Goal: Task Accomplishment & Management: Complete application form

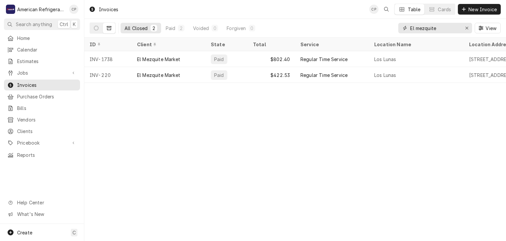
click at [450, 30] on input "El mezquite" at bounding box center [434, 28] width 49 height 11
click at [55, 69] on span "Jobs" at bounding box center [42, 72] width 50 height 7
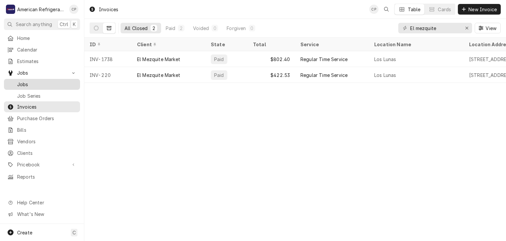
click at [55, 81] on span "Jobs" at bounding box center [47, 84] width 60 height 7
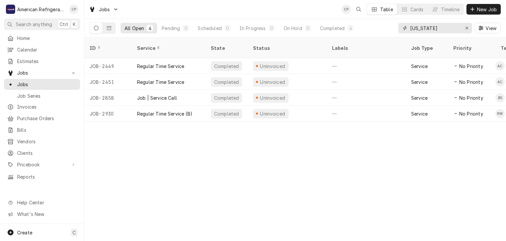
click at [448, 28] on input "texas" at bounding box center [434, 28] width 49 height 11
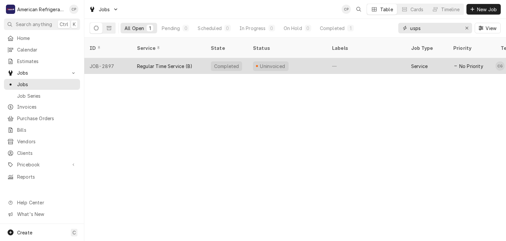
type input "usps"
click at [127, 58] on div "JOB-2897" at bounding box center [107, 66] width 47 height 16
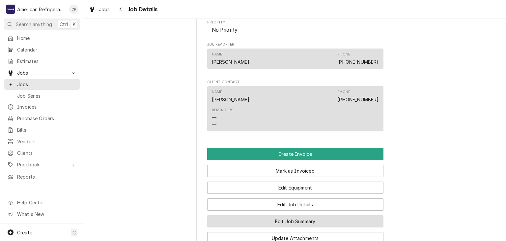
scroll to position [369, 0]
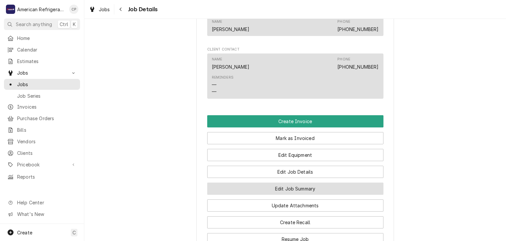
click at [317, 195] on button "Edit Job Summary" at bounding box center [295, 188] width 176 height 12
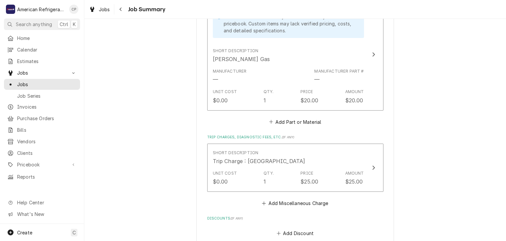
scroll to position [413, 0]
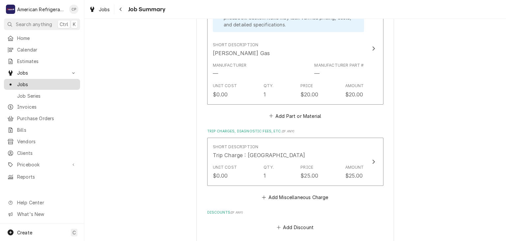
click at [48, 85] on span "Jobs" at bounding box center [47, 84] width 60 height 7
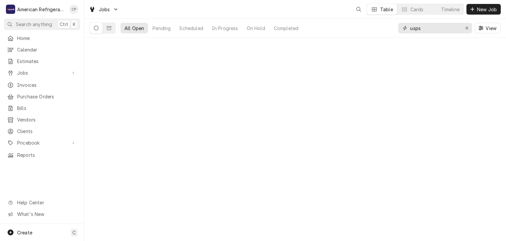
click at [432, 28] on input "usps" at bounding box center [434, 28] width 49 height 11
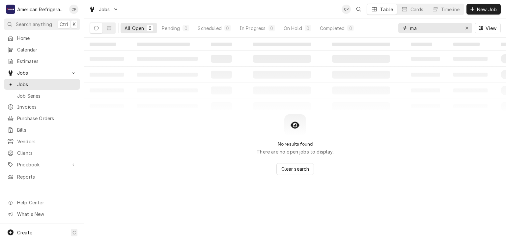
type input "m"
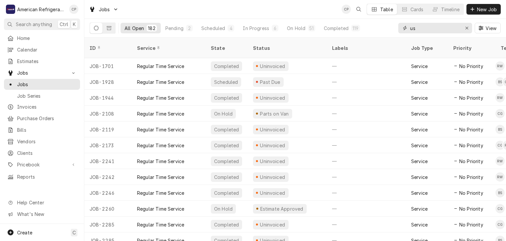
type input "u"
type input "usps"
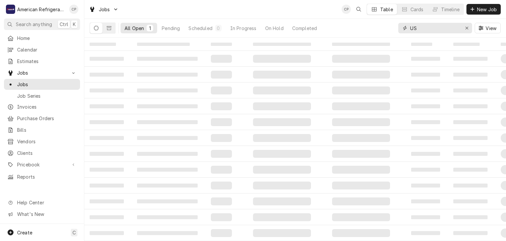
type input "U"
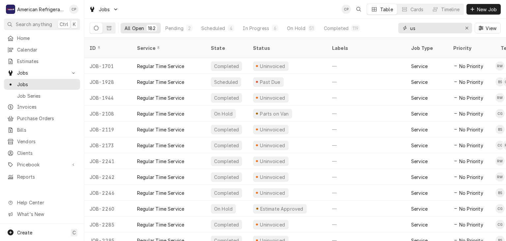
type input "u"
click at [43, 82] on span "Jobs" at bounding box center [47, 84] width 60 height 7
click at [436, 30] on input "Dynamic Content Wrapper" at bounding box center [439, 28] width 59 height 11
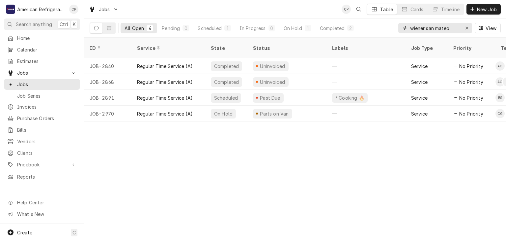
type input "wiener san mateo"
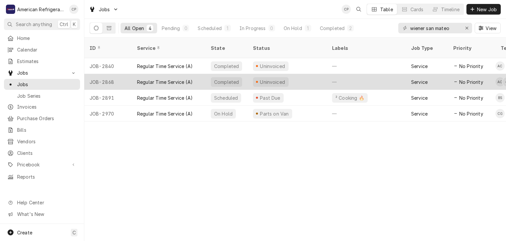
click at [151, 78] on div "Regular Time Service (A)" at bounding box center [165, 81] width 56 height 7
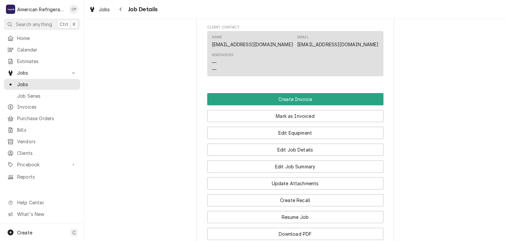
scroll to position [419, 0]
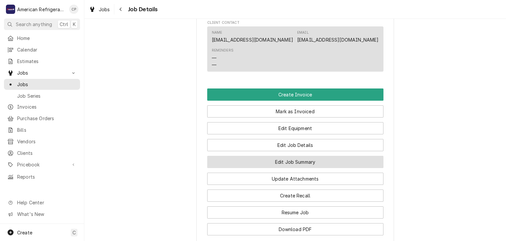
click at [280, 168] on button "Edit Job Summary" at bounding box center [295, 162] width 176 height 12
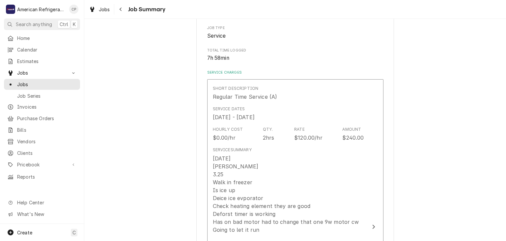
scroll to position [97, 0]
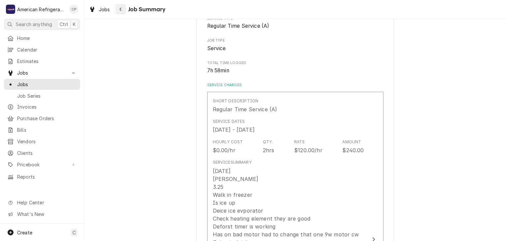
click at [122, 10] on div "Navigate back" at bounding box center [121, 9] width 7 height 7
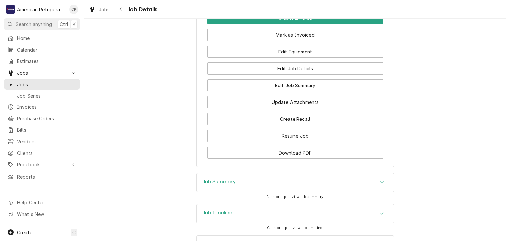
scroll to position [527, 0]
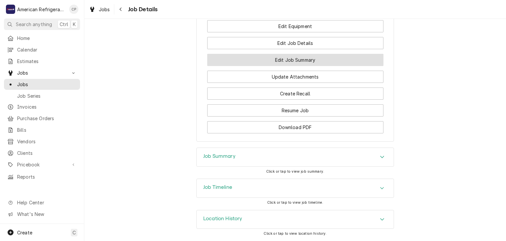
click at [271, 56] on button "Edit Job Summary" at bounding box center [295, 60] width 176 height 12
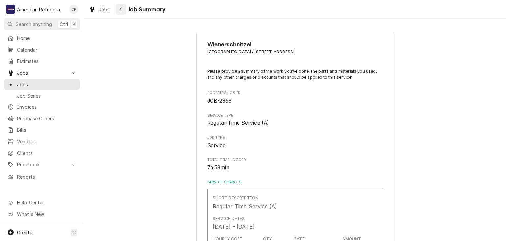
click at [123, 11] on div "Navigate back" at bounding box center [121, 9] width 7 height 7
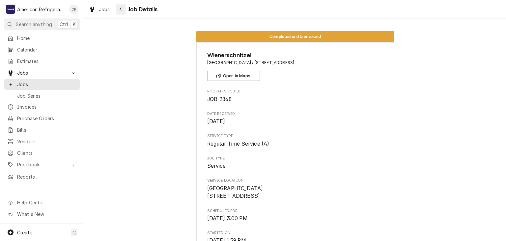
click at [117, 10] on button "Navigate back" at bounding box center [121, 9] width 11 height 11
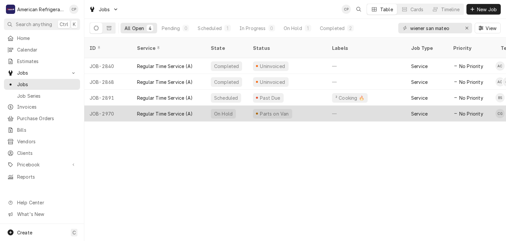
click at [171, 110] on div "Regular Time Service (A)" at bounding box center [165, 113] width 56 height 7
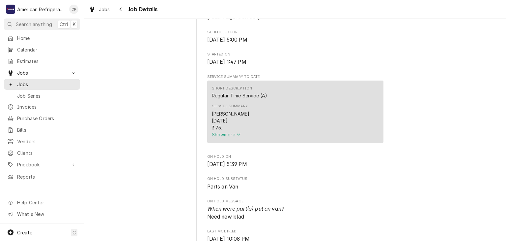
scroll to position [169, 0]
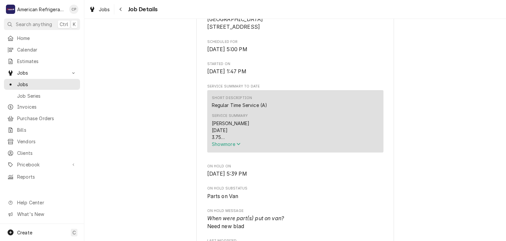
click at [219, 147] on span "Show more" at bounding box center [226, 144] width 29 height 6
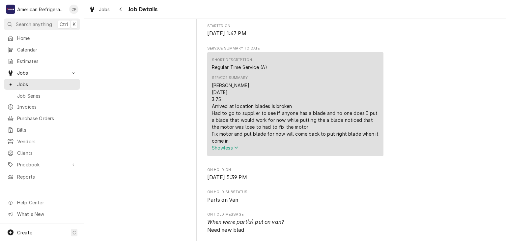
scroll to position [0, 0]
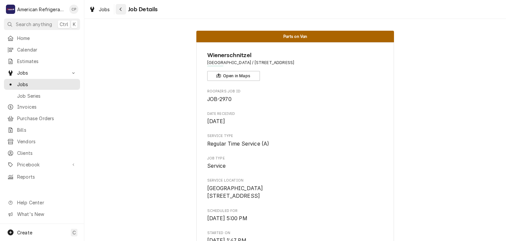
click at [122, 8] on div "Navigate back" at bounding box center [121, 9] width 7 height 7
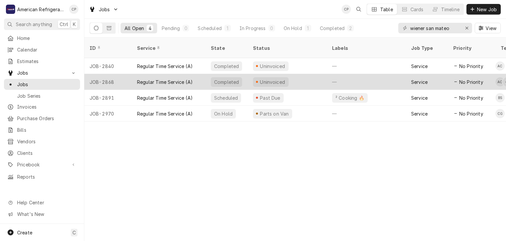
click at [122, 75] on div "JOB-2868" at bounding box center [107, 82] width 47 height 16
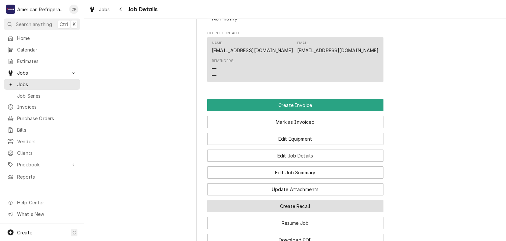
scroll to position [489, 0]
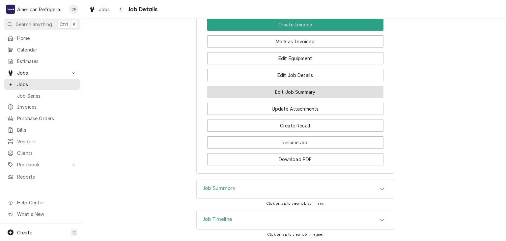
click at [267, 98] on button "Edit Job Summary" at bounding box center [295, 92] width 176 height 12
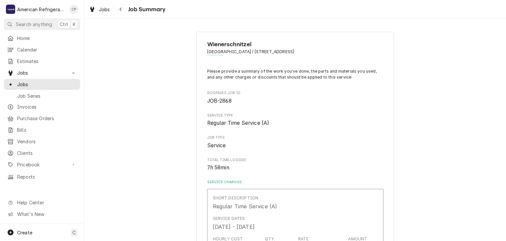
type textarea "x"
click at [126, 10] on button "Navigate back" at bounding box center [121, 9] width 11 height 11
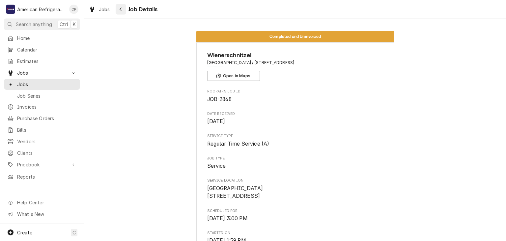
click at [120, 11] on icon "Navigate back" at bounding box center [120, 9] width 3 height 5
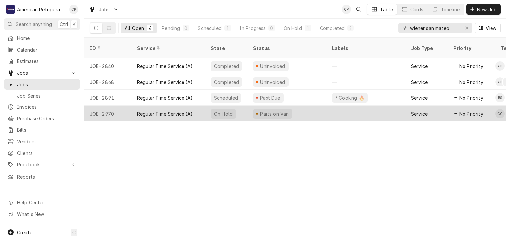
click at [167, 110] on div "Regular Time Service (A)" at bounding box center [165, 113] width 56 height 7
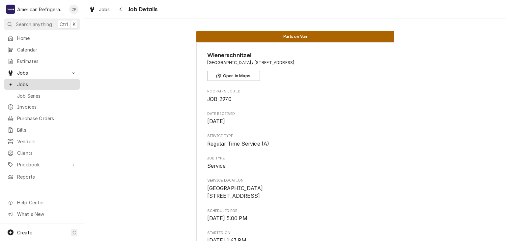
click at [50, 83] on span "Jobs" at bounding box center [47, 84] width 60 height 7
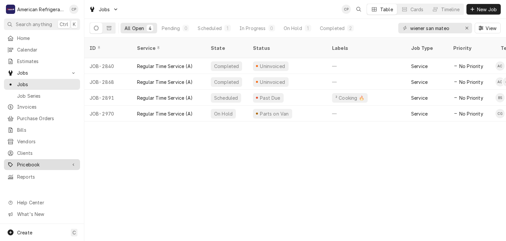
click at [35, 161] on span "Pricebook" at bounding box center [42, 164] width 50 height 7
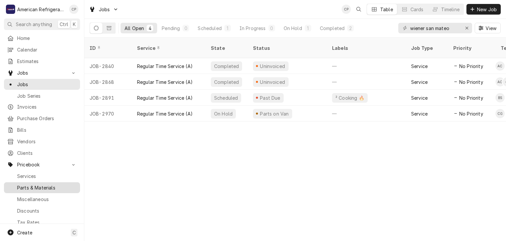
click at [46, 184] on span "Parts & Materials" at bounding box center [47, 187] width 60 height 7
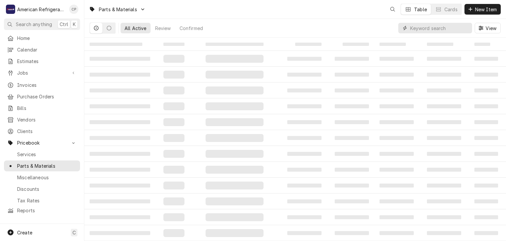
click at [435, 28] on input "Dynamic Content Wrapper" at bounding box center [439, 28] width 59 height 11
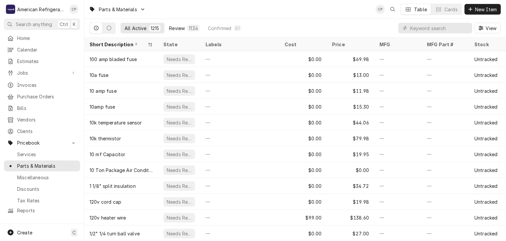
click at [181, 29] on div "Review" at bounding box center [177, 28] width 16 height 7
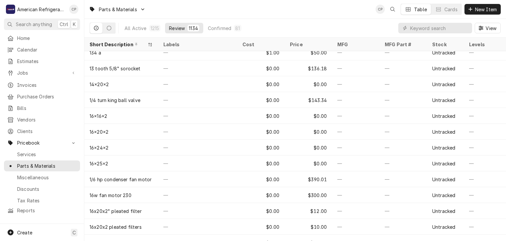
scroll to position [249, 0]
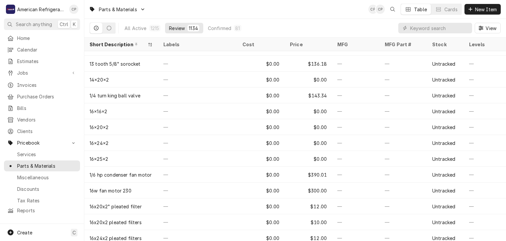
click at [142, 27] on div "All Active" at bounding box center [136, 28] width 22 height 7
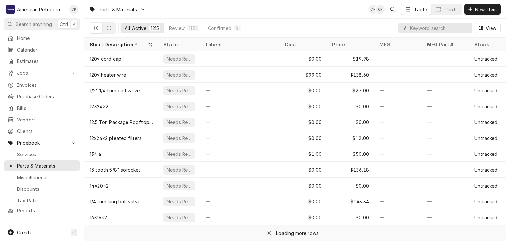
scroll to position [142, 0]
click at [425, 26] on input "Dynamic Content Wrapper" at bounding box center [439, 28] width 59 height 11
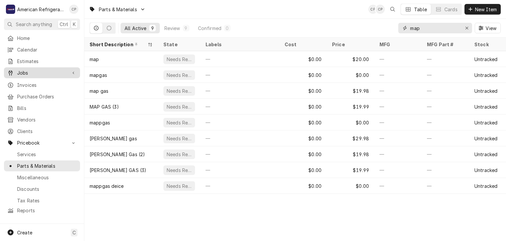
type input "map"
click at [44, 71] on span "Jobs" at bounding box center [42, 72] width 50 height 7
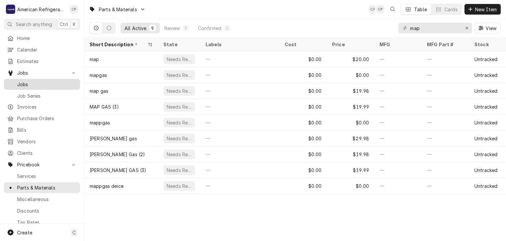
click at [42, 85] on div "Jobs" at bounding box center [42, 84] width 74 height 8
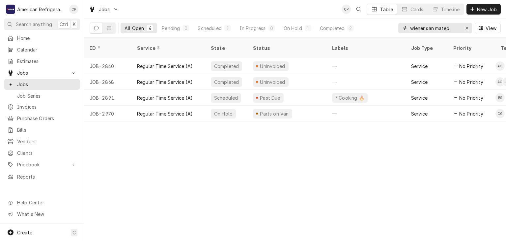
click at [428, 29] on input "wiener san mateo" at bounding box center [434, 28] width 49 height 11
click at [456, 29] on input "wiener san mateo" at bounding box center [434, 28] width 49 height 11
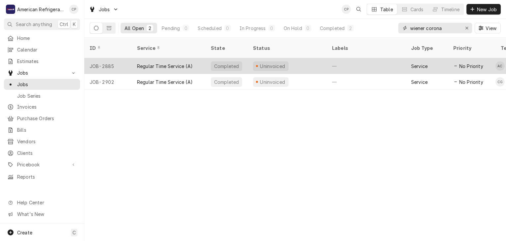
type input "wiener corona"
click at [168, 63] on div "Regular Time Service (A)" at bounding box center [165, 66] width 56 height 7
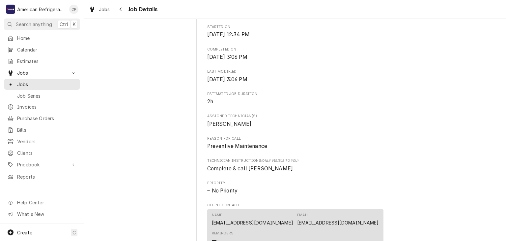
scroll to position [332, 0]
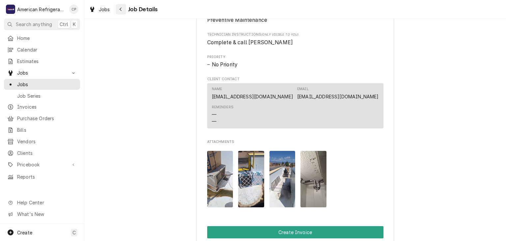
click at [124, 12] on div "Navigate back" at bounding box center [121, 9] width 7 height 7
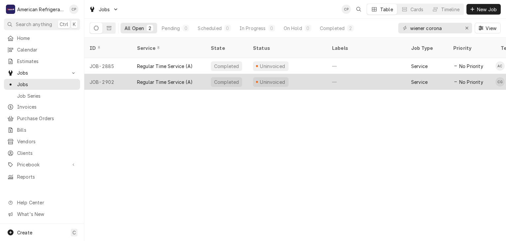
click at [175, 78] on div "Regular Time Service (A)" at bounding box center [165, 81] width 56 height 7
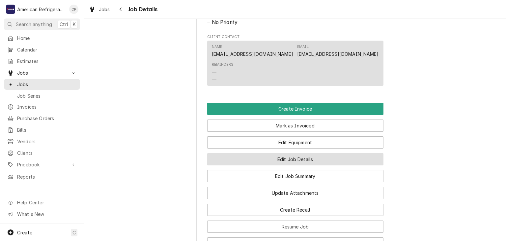
scroll to position [385, 0]
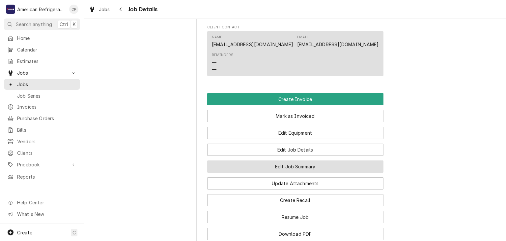
click at [263, 170] on button "Edit Job Summary" at bounding box center [295, 166] width 176 height 12
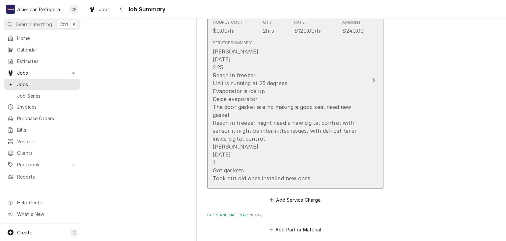
click at [333, 134] on div "Carlos 8-25-25 2.25 Reach in freezer Unit is running at 25 degrees Evaporator i…" at bounding box center [288, 114] width 151 height 135
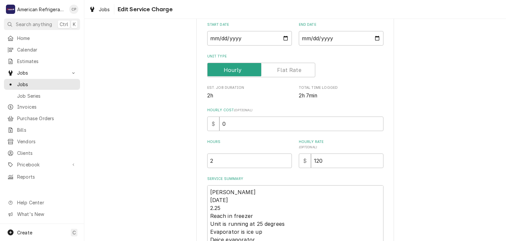
scroll to position [150, 0]
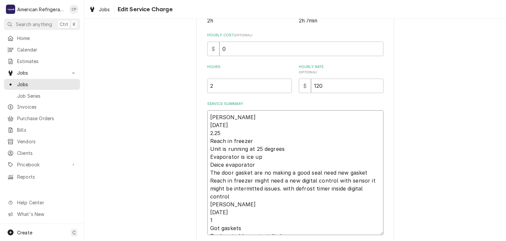
click at [246, 133] on textarea "Carlos 8-25-25 2.25 Reach in freezer Unit is running at 25 degrees Evaporator i…" at bounding box center [295, 172] width 176 height 125
type textarea "x"
type textarea "Carlos 8-25-25 2.25 Reach in freezer Unit is running at 25 degrees Evaporator i…"
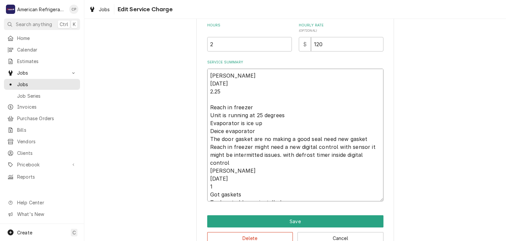
scroll to position [197, 0]
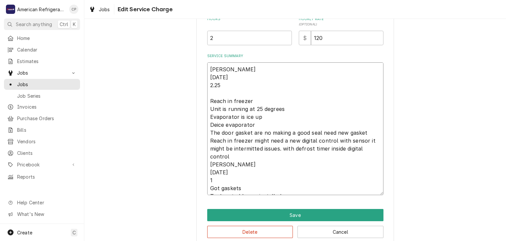
click at [383, 148] on textarea "Carlos 8-25-25 2.25 Reach in freezer Unit is running at 25 degrees Evaporator i…" at bounding box center [295, 128] width 176 height 133
type textarea "x"
type textarea "Carlos 8-25-25 2.25 Reach in freezer Unit is running at 25 degrees Evaporator i…"
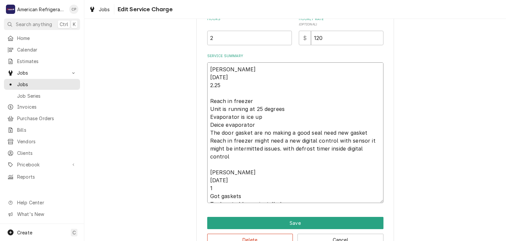
click at [319, 178] on textarea "Carlos 8-25-25 2.25 Reach in freezer Unit is running at 25 degrees Evaporator i…" at bounding box center [295, 132] width 176 height 140
type textarea "x"
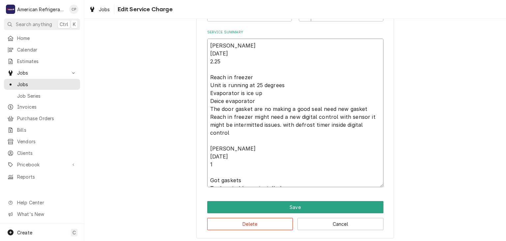
scroll to position [224, 0]
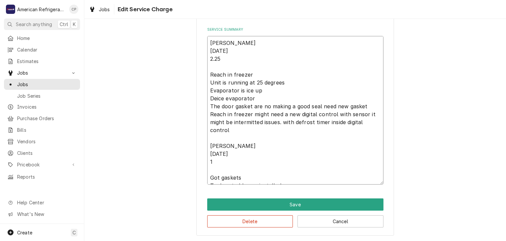
click at [231, 129] on textarea "Carlos 8-25-25 2.25 Reach in freezer Unit is running at 25 degrees Evaporator i…" at bounding box center [295, 110] width 176 height 148
click at [228, 158] on textarea "Carlos 8-25-25 2.25 Reach in freezer Unit is running at 25 degrees Evaporator i…" at bounding box center [295, 110] width 176 height 148
click at [220, 129] on textarea "Carlos 8-25-25 2.25 Reach in freezer Unit is running at 25 degrees Evaporator i…" at bounding box center [295, 110] width 176 height 148
click at [221, 161] on textarea "Carlos 8-25-25 2.25 Reach in freezer Unit is running at 25 degrees Evaporator i…" at bounding box center [295, 110] width 176 height 148
click at [223, 132] on textarea "Carlos 8-25-25 2.25 Reach in freezer Unit is running at 25 degrees Evaporator i…" at bounding box center [295, 110] width 176 height 148
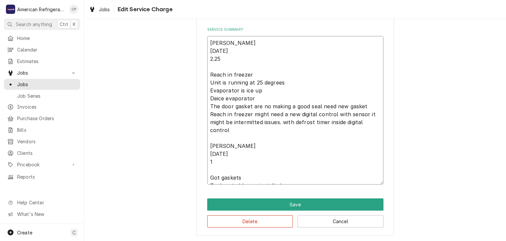
click at [229, 158] on textarea "Carlos 8-25-25 2.25 Reach in freezer Unit is running at 25 degrees Evaporator i…" at bounding box center [295, 110] width 176 height 148
click at [224, 130] on textarea "Carlos 8-25-25 2.25 Reach in freezer Unit is running at 25 degrees Evaporator i…" at bounding box center [295, 110] width 176 height 148
click at [225, 161] on textarea "Carlos 8-25-25 2.25 Reach in freezer Unit is running at 25 degrees Evaporator i…" at bounding box center [295, 110] width 176 height 148
click at [220, 129] on textarea "Carlos 8-25-25 2.25 Reach in freezer Unit is running at 25 degrees Evaporator i…" at bounding box center [295, 110] width 176 height 148
click at [221, 160] on textarea "Carlos 8-25-25 2.25 Reach in freezer Unit is running at 25 degrees Evaporator i…" at bounding box center [295, 110] width 176 height 148
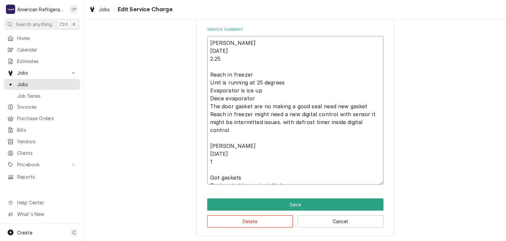
click at [220, 129] on textarea "Carlos 8-25-25 2.25 Reach in freezer Unit is running at 25 degrees Evaporator i…" at bounding box center [295, 110] width 176 height 148
click at [222, 159] on textarea "Carlos 8-25-25 2.25 Reach in freezer Unit is running at 25 degrees Evaporator i…" at bounding box center [295, 110] width 176 height 148
click at [216, 129] on textarea "Carlos 8-25-25 2.25 Reach in freezer Unit is running at 25 degrees Evaporator i…" at bounding box center [295, 110] width 176 height 148
click at [218, 160] on textarea "Carlos 8-25-25 2.25 Reach in freezer Unit is running at 25 degrees Evaporator i…" at bounding box center [295, 110] width 176 height 148
click at [214, 130] on textarea "Carlos 8-25-25 2.25 Reach in freezer Unit is running at 25 degrees Evaporator i…" at bounding box center [295, 110] width 176 height 148
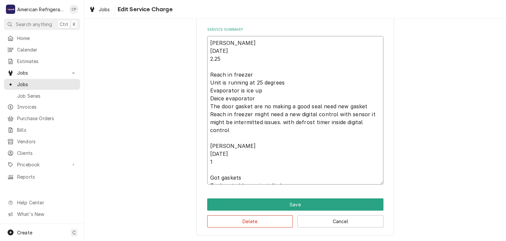
click at [223, 161] on textarea "Carlos 8-25-25 2.25 Reach in freezer Unit is running at 25 degrees Evaporator i…" at bounding box center [295, 110] width 176 height 148
click at [219, 131] on textarea "Carlos 8-25-25 2.25 Reach in freezer Unit is running at 25 degrees Evaporator i…" at bounding box center [295, 110] width 176 height 148
click at [221, 160] on textarea "Carlos 8-25-25 2.25 Reach in freezer Unit is running at 25 degrees Evaporator i…" at bounding box center [295, 110] width 176 height 148
click at [217, 132] on textarea "Carlos 8-25-25 2.25 Reach in freezer Unit is running at 25 degrees Evaporator i…" at bounding box center [295, 110] width 176 height 148
click at [224, 160] on textarea "Carlos 8-25-25 2.25 Reach in freezer Unit is running at 25 degrees Evaporator i…" at bounding box center [295, 110] width 176 height 148
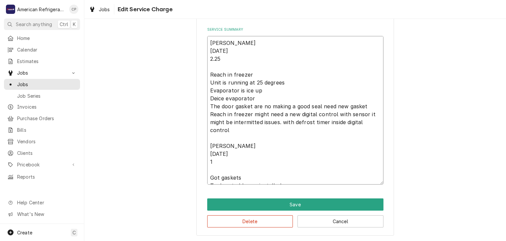
click at [218, 132] on textarea "Carlos 8-25-25 2.25 Reach in freezer Unit is running at 25 degrees Evaporator i…" at bounding box center [295, 110] width 176 height 148
click at [220, 160] on textarea "Carlos 8-25-25 2.25 Reach in freezer Unit is running at 25 degrees Evaporator i…" at bounding box center [295, 110] width 176 height 148
click at [216, 133] on textarea "Carlos 8-25-25 2.25 Reach in freezer Unit is running at 25 degrees Evaporator i…" at bounding box center [295, 110] width 176 height 148
type textarea "Carlos 8-25-25 2.25 Reach in freezer Unit is running at 25 degrees Evaporator i…"
click at [174, 140] on div "Use the fields below to edit this service charge Short Description Regular Time…" at bounding box center [295, 21] width 422 height 439
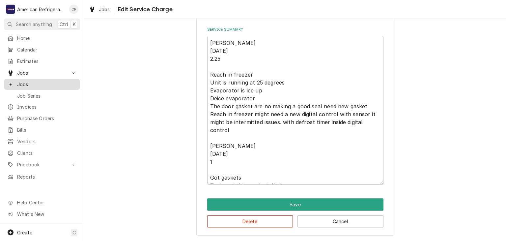
click at [48, 81] on span "Jobs" at bounding box center [47, 84] width 60 height 7
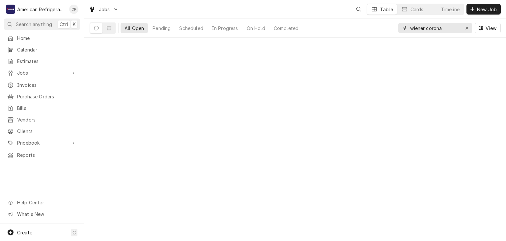
click at [449, 29] on input "wiener corona" at bounding box center [434, 28] width 49 height 11
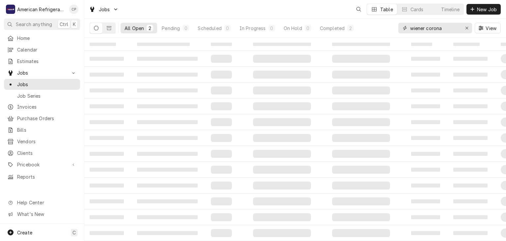
click at [449, 29] on input "wiener corona" at bounding box center [434, 28] width 49 height 11
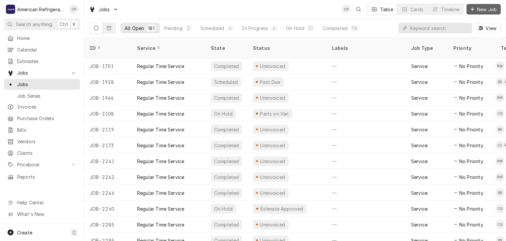
click at [482, 6] on span "New Job" at bounding box center [487, 9] width 22 height 7
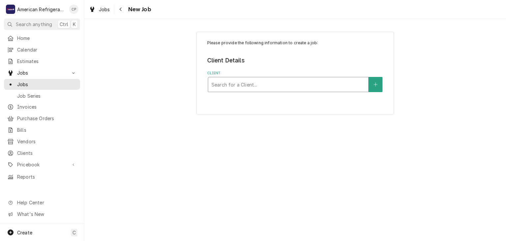
click at [243, 84] on div "Client" at bounding box center [289, 84] width 154 height 12
type input "[PERSON_NAME]"
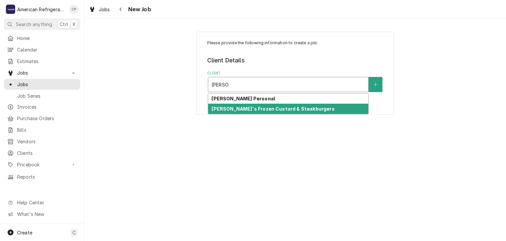
click at [245, 109] on strong "[PERSON_NAME]'s Frozen Custard & Steakburgers" at bounding box center [273, 109] width 123 height 6
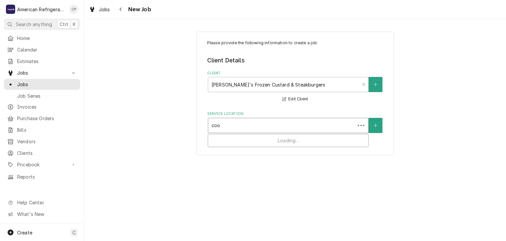
type input "coor"
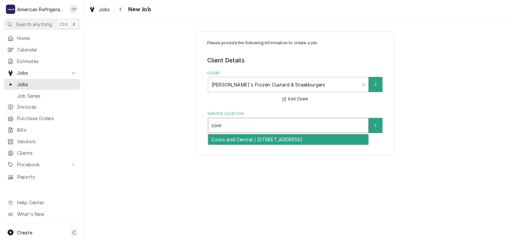
click at [248, 142] on div "Coors and Central / [STREET_ADDRESS]" at bounding box center [288, 139] width 160 height 10
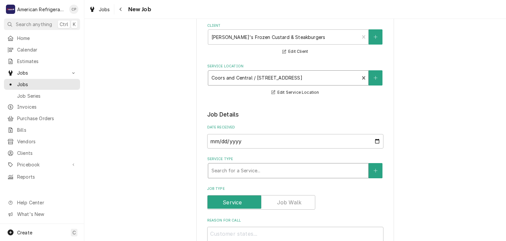
click at [255, 170] on div "Service Type" at bounding box center [289, 171] width 154 height 12
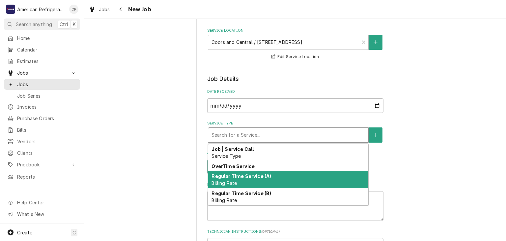
click at [261, 181] on div "Regular Time Service (A) Billing Rate" at bounding box center [288, 179] width 160 height 17
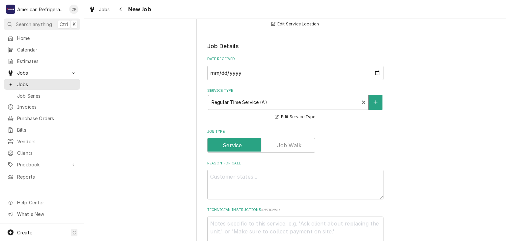
scroll to position [131, 0]
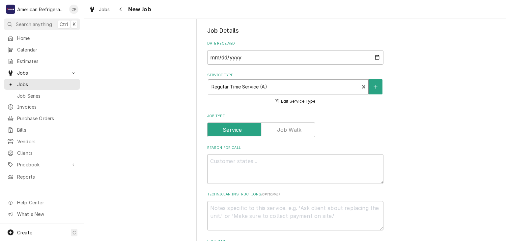
click at [230, 171] on textarea "Reason For Call" at bounding box center [295, 169] width 176 height 30
type textarea "x"
type textarea "WO"
type textarea "x"
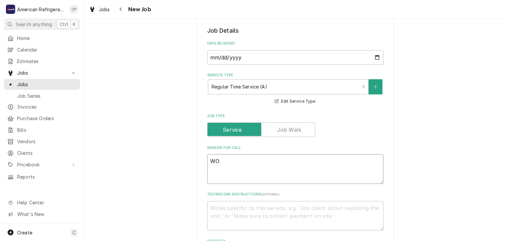
type textarea "WO#"
type textarea "x"
paste textarea "411832"
type textarea "WO# 411832"
type textarea "x"
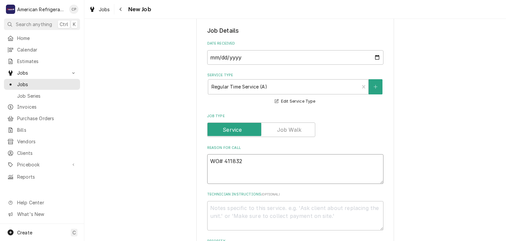
type textarea "WO# 411832"
type textarea "x"
type textarea "WO# 411832 NT"
type textarea "x"
type textarea "WO# 411832 NTE"
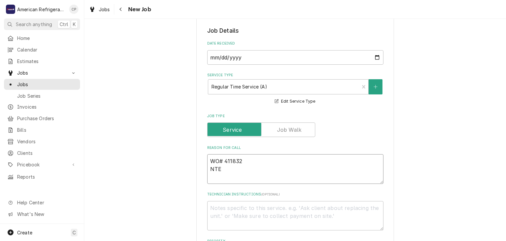
type textarea "x"
type textarea "WO# 411832 NTE $"
type textarea "x"
type textarea "WO# 411832 NTE $5"
type textarea "x"
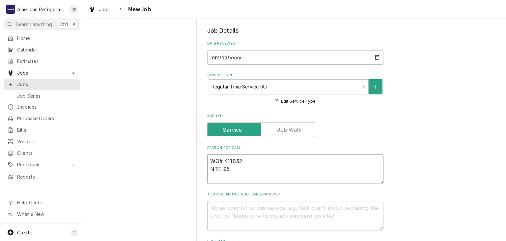
type textarea "WO# 411832 NTE $50"
type textarea "x"
type textarea "WO# 411832 NTE $500"
type textarea "x"
type textarea "WO# 411832 NTE $500\"
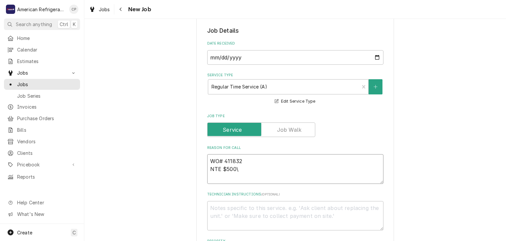
type textarea "x"
type textarea "WO# 411832 NTE $500"
type textarea "x"
type textarea "WO# 411832 NTE $500"
type textarea "x"
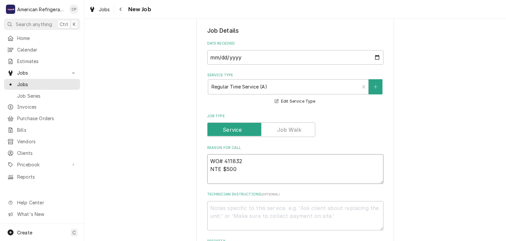
paste textarea "BOH exhaust is not working and causing the store to be smoky."
type textarea "WO# 411832 NTE $500 BOH exhaust is not working and causing the store to be smok…"
type textarea "x"
type textarea "WO# 411832 NTE $500 BOH exhaust is not working and causing the store to be smok…"
click at [249, 203] on textarea "Technician Instructions ( optional )" at bounding box center [295, 216] width 176 height 30
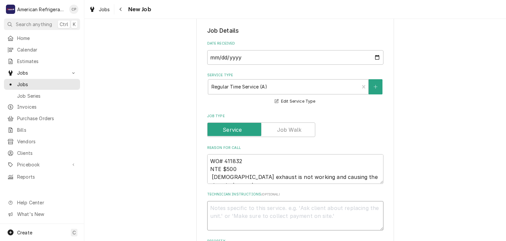
type textarea "D"
type textarea "x"
type textarea "Di"
type textarea "x"
type textarea "Dia"
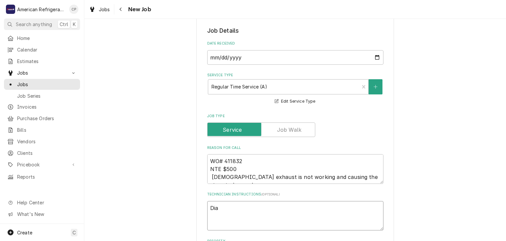
type textarea "x"
type textarea "Diagn"
type textarea "x"
type textarea "Diagno"
type textarea "x"
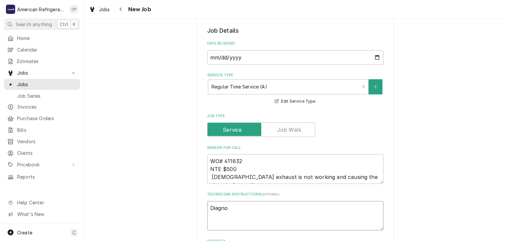
type textarea "Diagnos"
type textarea "x"
type textarea "Diagnose"
type textarea "x"
type textarea "Diagnose &"
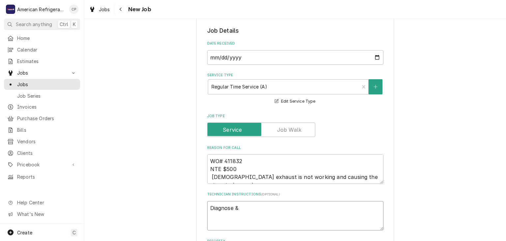
type textarea "x"
type textarea "Diagnose & c"
type textarea "x"
type textarea "Diagnose & ca"
type textarea "x"
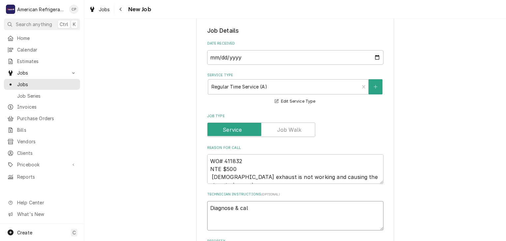
type textarea "Diagnose & call"
type textarea "x"
type textarea "Diagnose & call gl"
type textarea "x"
type textarea "Diagnose & call glen"
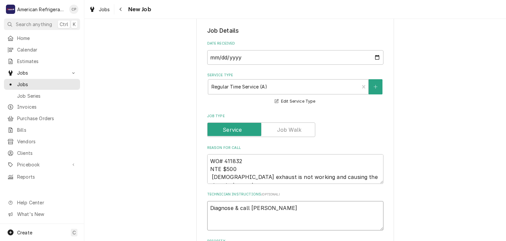
type textarea "x"
type textarea "Diagnose & call Glenn"
type textarea "x"
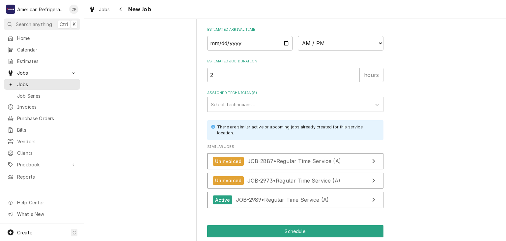
scroll to position [514, 0]
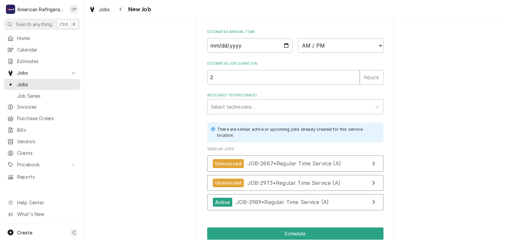
type textarea "Diagnose & call Glenn"
click at [286, 44] on input "Date" at bounding box center [250, 45] width 86 height 15
type textarea "x"
type input "2025-09-09"
type textarea "x"
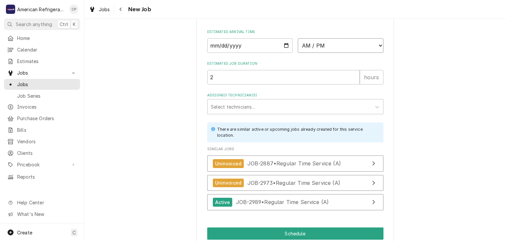
drag, startPoint x: 320, startPoint y: 45, endPoint x: 321, endPoint y: 51, distance: 6.0
click at [321, 45] on select "AM / PM 6:00 AM 6:15 AM 6:30 AM 6:45 AM 7:00 AM 7:15 AM 7:30 AM 7:45 AM 8:00 AM…" at bounding box center [341, 45] width 86 height 15
select select "11:15:00"
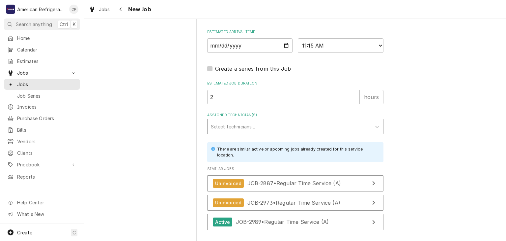
click at [295, 123] on div "Assigned Technician(s)" at bounding box center [289, 126] width 157 height 12
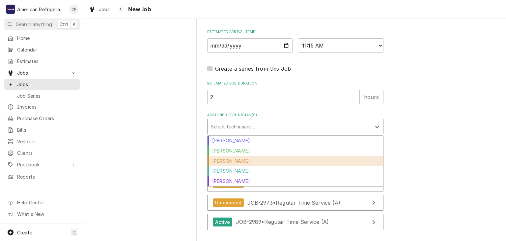
click at [272, 161] on div "Carlos Garcia" at bounding box center [296, 161] width 176 height 10
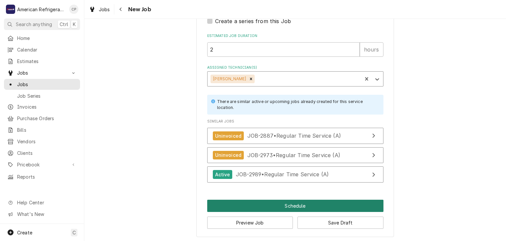
click at [262, 207] on button "Schedule" at bounding box center [295, 205] width 176 height 12
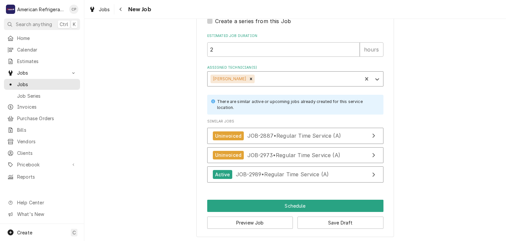
scroll to position [556, 0]
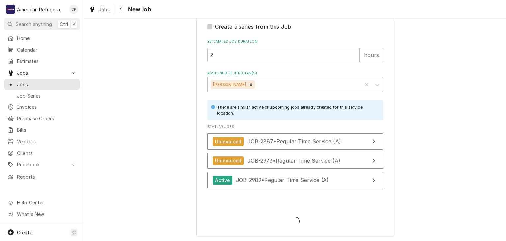
type textarea "x"
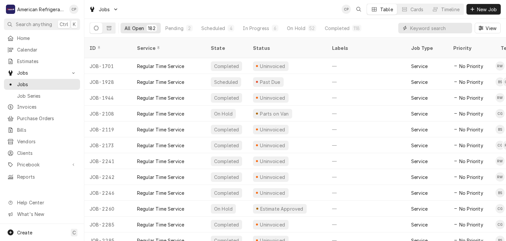
click at [431, 27] on input "Dynamic Content Wrapper" at bounding box center [439, 28] width 59 height 11
click at [50, 107] on span "Invoices" at bounding box center [47, 106] width 60 height 7
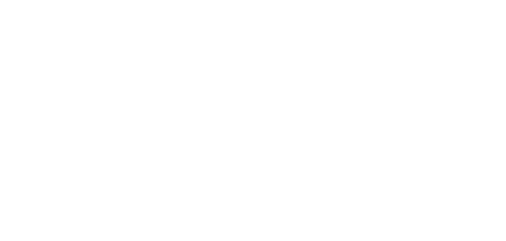
click at [430, 29] on div "Dynamic Content Wrapper" at bounding box center [253, 120] width 506 height 241
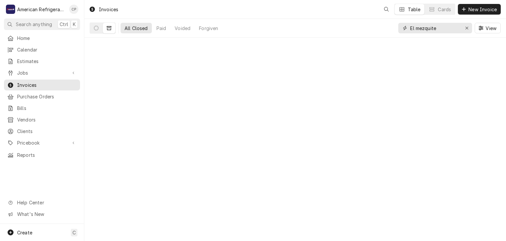
click at [430, 29] on input "El mezquite" at bounding box center [434, 28] width 49 height 11
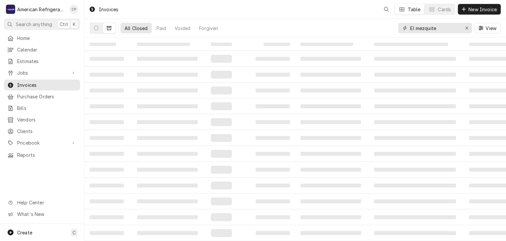
click at [430, 29] on input "El mezquite" at bounding box center [434, 28] width 49 height 11
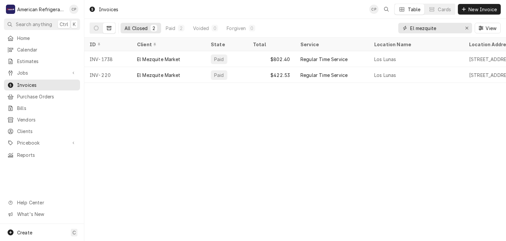
type input "a"
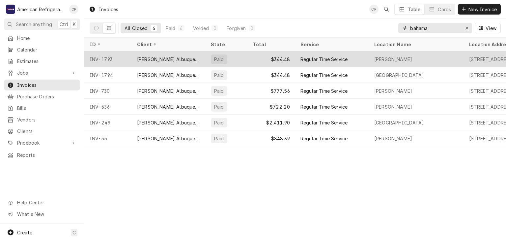
type input "bahama"
click at [133, 57] on div "[PERSON_NAME] Albuquerque" at bounding box center [169, 59] width 74 height 16
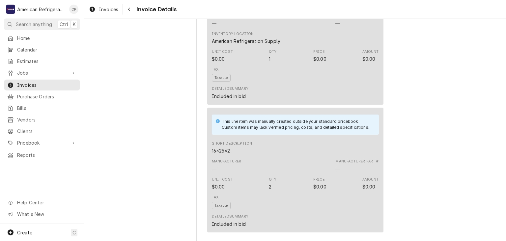
scroll to position [836, 0]
click at [127, 11] on div "Navigate back" at bounding box center [129, 9] width 7 height 7
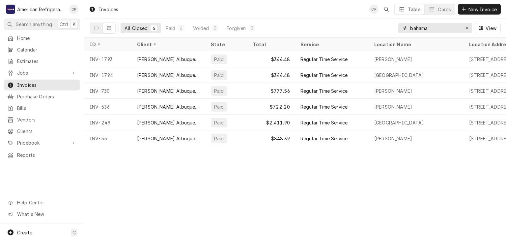
click at [439, 26] on input "bahama" at bounding box center [434, 28] width 49 height 11
type input "c"
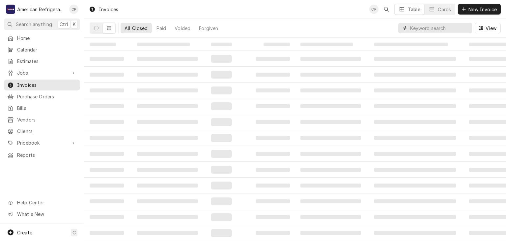
type input "u"
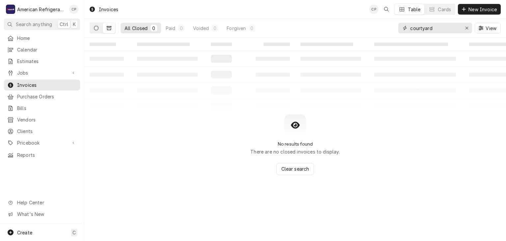
type input "courtyard"
click at [91, 30] on button "Dynamic Content Wrapper" at bounding box center [96, 28] width 13 height 11
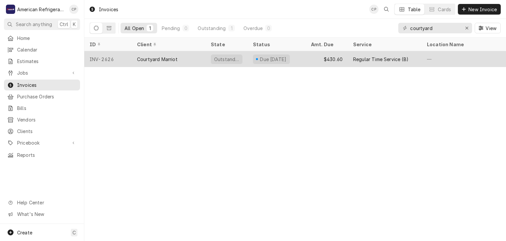
click at [149, 54] on div "Courtyard Marriot" at bounding box center [169, 59] width 74 height 16
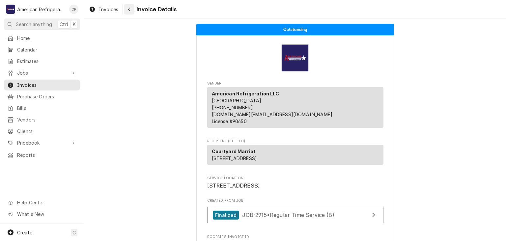
click at [133, 11] on button "Navigate back" at bounding box center [129, 9] width 11 height 11
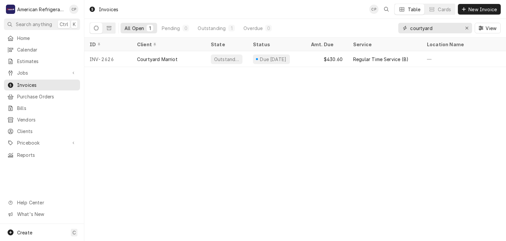
click at [451, 28] on input "courtyard" at bounding box center [434, 28] width 49 height 11
click at [449, 28] on input "courtyard" at bounding box center [434, 28] width 49 height 11
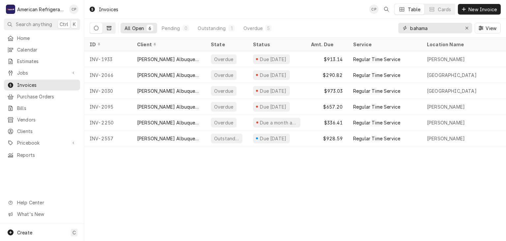
type input "bahama"
click at [110, 28] on icon "Dynamic Content Wrapper" at bounding box center [109, 28] width 5 height 5
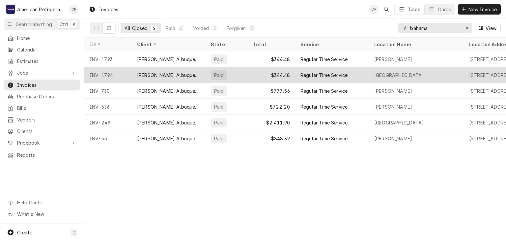
click at [114, 72] on div "INV-1794" at bounding box center [107, 75] width 47 height 16
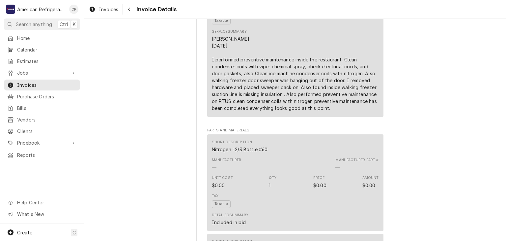
scroll to position [461, 0]
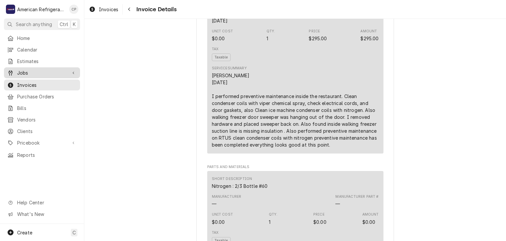
click at [50, 69] on span "Jobs" at bounding box center [42, 72] width 50 height 7
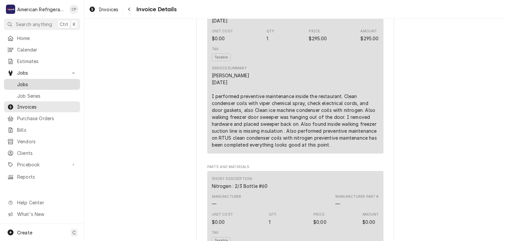
click at [55, 82] on span "Jobs" at bounding box center [47, 84] width 60 height 7
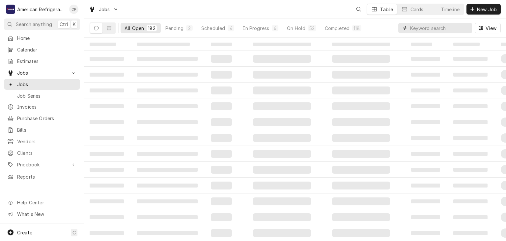
click at [450, 26] on input "Dynamic Content Wrapper" at bounding box center [439, 28] width 59 height 11
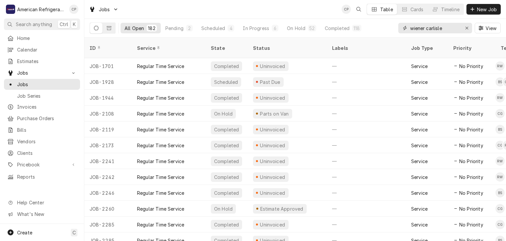
type input "wiener carlisle"
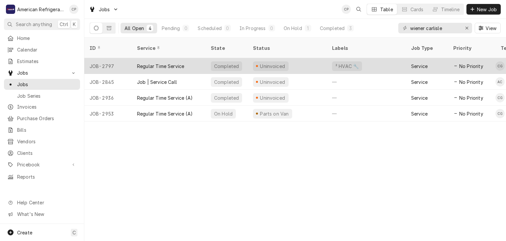
click at [107, 58] on div "JOB-2797" at bounding box center [107, 66] width 47 height 16
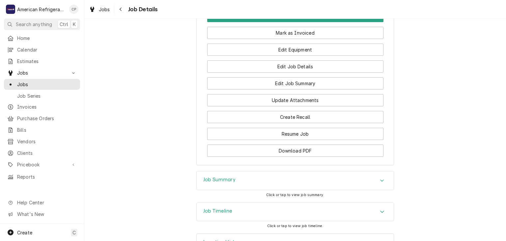
scroll to position [551, 0]
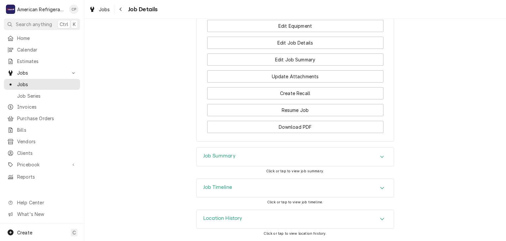
click at [212, 154] on h3 "Job Summary" at bounding box center [219, 156] width 32 height 6
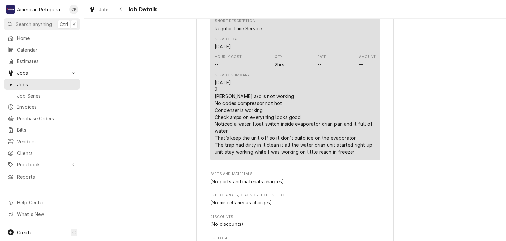
scroll to position [806, 0]
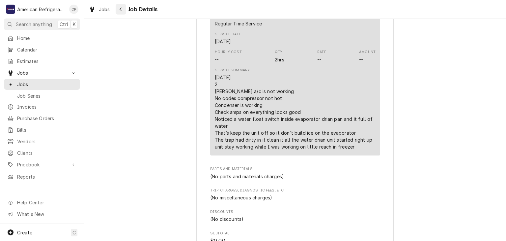
click at [125, 8] on button "Navigate back" at bounding box center [121, 9] width 11 height 11
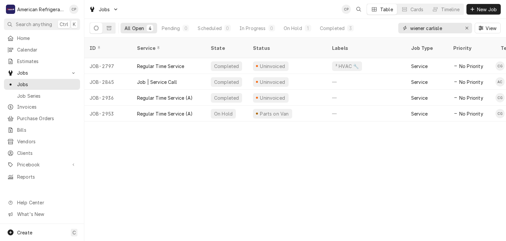
click at [431, 31] on input "wiener carlisle" at bounding box center [434, 28] width 49 height 11
click at [431, 30] on input "wiener carlisle" at bounding box center [434, 28] width 49 height 11
click at [429, 28] on input "wiener carlisle" at bounding box center [434, 28] width 49 height 11
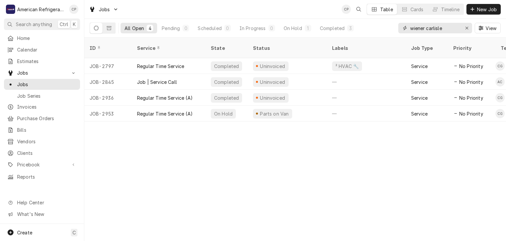
click at [429, 28] on input "wiener carlisle" at bounding box center [434, 28] width 49 height 11
type input "[PERSON_NAME]"
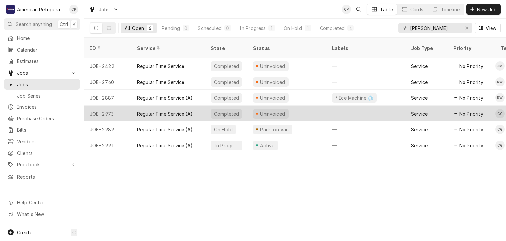
click at [168, 110] on div "Regular Time Service (A)" at bounding box center [165, 113] width 56 height 7
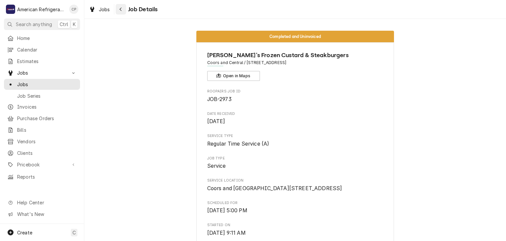
click at [122, 14] on button "Navigate back" at bounding box center [121, 9] width 11 height 11
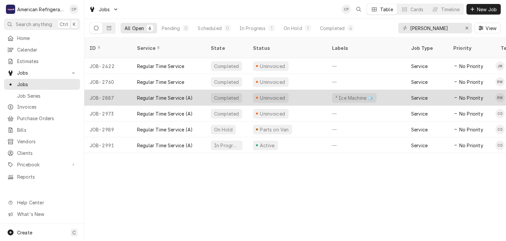
click at [173, 94] on div "Regular Time Service (A)" at bounding box center [165, 97] width 56 height 7
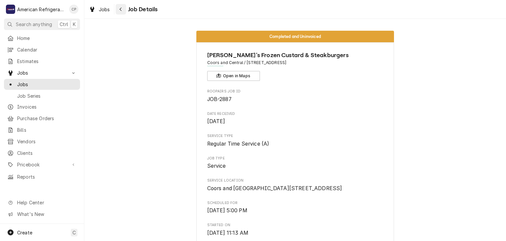
click at [122, 11] on icon "Navigate back" at bounding box center [120, 9] width 3 height 5
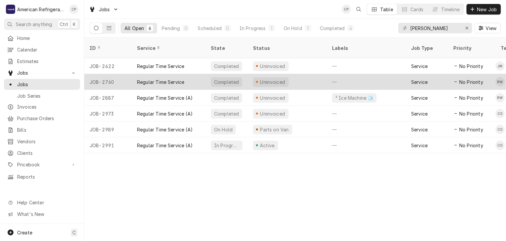
click at [143, 78] on div "Regular Time Service" at bounding box center [160, 81] width 47 height 7
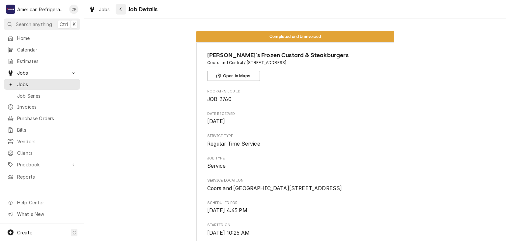
click at [124, 11] on button "Navigate back" at bounding box center [121, 9] width 11 height 11
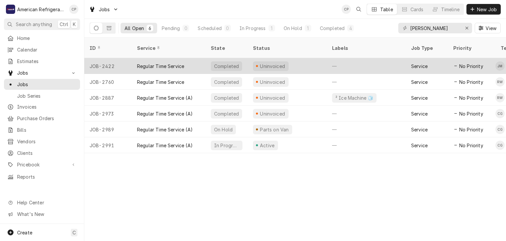
click at [155, 63] on div "Regular Time Service" at bounding box center [160, 66] width 47 height 7
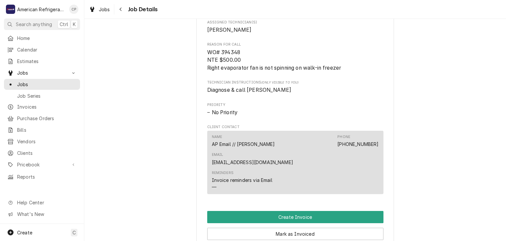
scroll to position [297, 0]
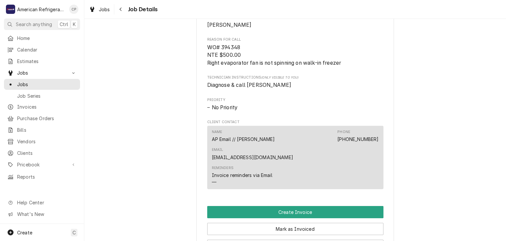
click at [235, 63] on span "WO# 394348 NTE $500.00 Right evaporator fan is not spinning on walk-in freezer" at bounding box center [274, 55] width 134 height 22
copy span "394348"
click at [154, 114] on div "Completed and Uninvoiced Freddy's Frozen Custard & Steakburgers Coors and Centr…" at bounding box center [295, 48] width 422 height 638
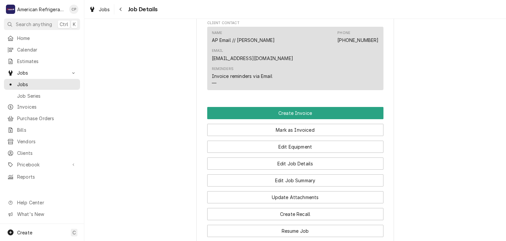
scroll to position [408, 0]
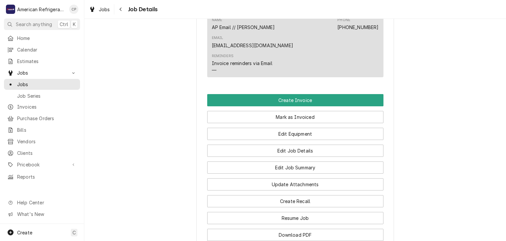
click at [251, 157] on div "Edit Job Summary" at bounding box center [295, 165] width 176 height 17
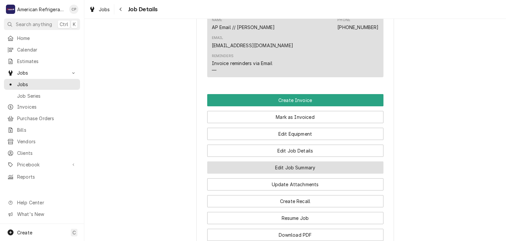
click at [250, 161] on button "Edit Job Summary" at bounding box center [295, 167] width 176 height 12
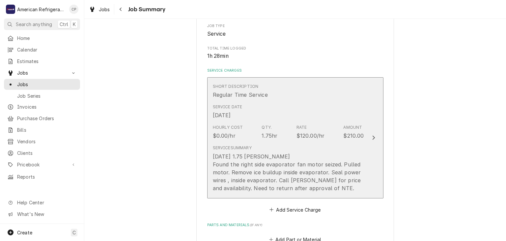
scroll to position [112, 0]
click at [232, 144] on div "Service Summary 6/17/25 1.75 Joe Found the right side evaporator fan motor seiz…" at bounding box center [288, 168] width 151 height 52
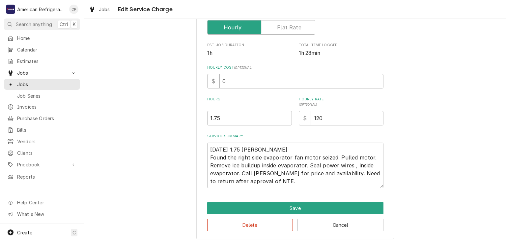
scroll to position [121, 0]
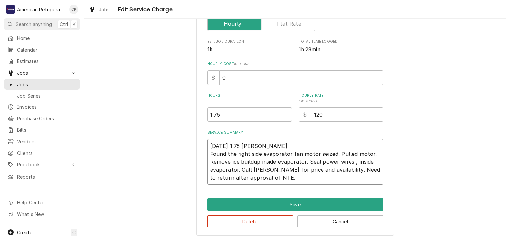
click at [264, 146] on textarea "6/17/25 1.75 Joe Found the right side evaporator fan motor seized. Pulled motor…" at bounding box center [295, 161] width 176 height 45
type textarea "x"
type textarea "6/17/25 1.75 Joe Found the right side evaporator fan motor seized. Pulled motor…"
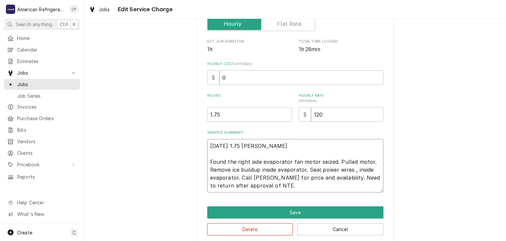
type textarea "x"
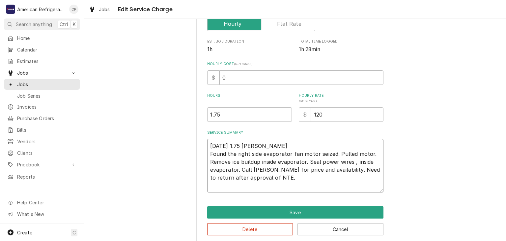
type textarea "6/17/25 1.75 Joe WO Found the right side evaporator fan motor seized. Pulled mo…"
type textarea "x"
type textarea "6/17/25 1.75 Joe WO# Found the right side evaporator fan motor seized. Pulled m…"
paste textarea "394348"
type textarea "x"
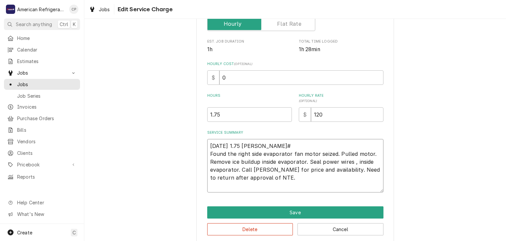
type textarea "6/17/25 1.75 Joe WO#394348 Found the right side evaporator fan motor seized. Pu…"
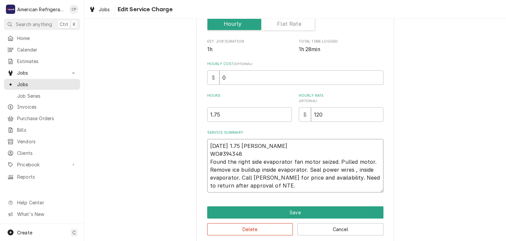
type textarea "x"
type textarea "6/17/25 1.75 Joe WO#394348 Found the right side evaporator fan motor seized. Pu…"
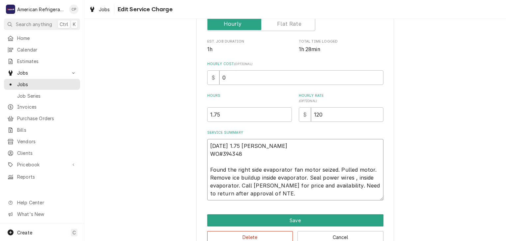
type textarea "x"
type textarea "6/17/25 1.75 Joe WO#394348 Di Found the right side evaporator fan motor seized.…"
type textarea "x"
type textarea "6/17/25 1.75 Joe WO#394348 Dia Found the right side evaporator fan motor seized…"
type textarea "x"
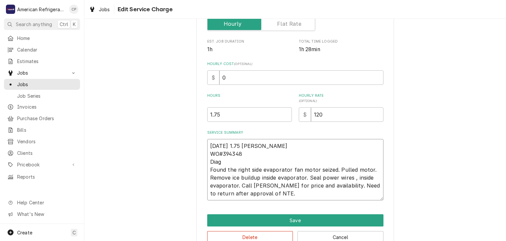
type textarea "6/17/25 1.75 Joe WO#394348 Diagn Found the right side evaporator fan motor seiz…"
type textarea "x"
type textarea "6/17/25 1.75 Joe WO#394348 Diagno Found the right side evaporator fan motor sei…"
type textarea "x"
type textarea "6/17/25 1.75 Joe WO#394348 Diagnos Found the right side evaporator fan motor se…"
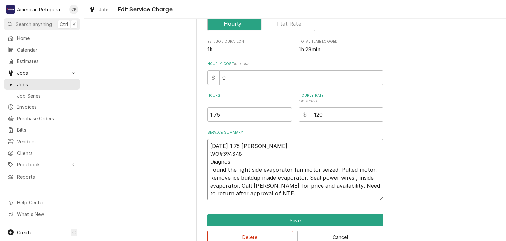
type textarea "x"
type textarea "6/17/25 1.75 Joe WO#394348 Diagnosi Found the right side evaporator fan motor s…"
type textarea "x"
type textarea "6/17/25 1.75 Joe WO#394348 Diagnosis Found the right side evaporator fan motor …"
type textarea "x"
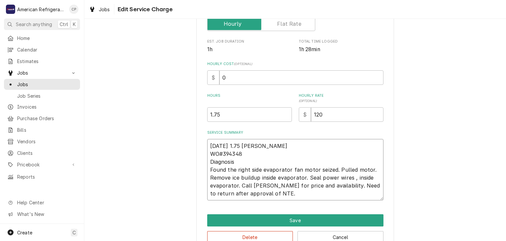
type textarea "6/17/25 1.75 Joe WO#394348 Diagnosis Found the right side evaporator fan motor …"
type textarea "x"
type textarea "6/17/25 1.75 Joe WO#394348 Diagnosis O Found the right side evaporator fan moto…"
type textarea "x"
type textarea "6/17/25 1.75 Joe WO#394348 Diagnosis On Found the right side evaporator fan mot…"
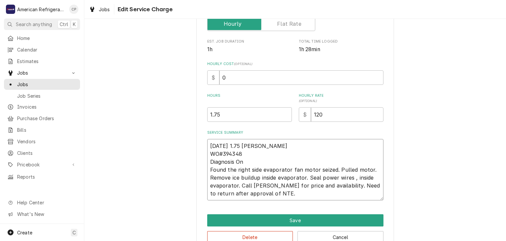
type textarea "x"
type textarea "6/17/25 1.75 Joe WO#394348 Diagnosis Onl Found the right side evaporator fan mo…"
type textarea "x"
type textarea "6/17/25 1.75 Joe WO#394348 Diagnosis Only Found the right side evaporator fan m…"
type textarea "x"
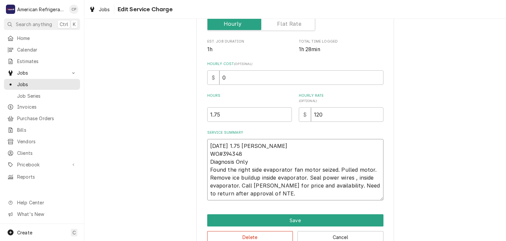
type textarea "6/17/25 1.75 Joe WO#394348 Diagnosis Only Found the right side evaporator fan m…"
type textarea "x"
type textarea "6/17/25 1.75 Joe WO#394348 Diagnosis Only Found the right side evaporator fan m…"
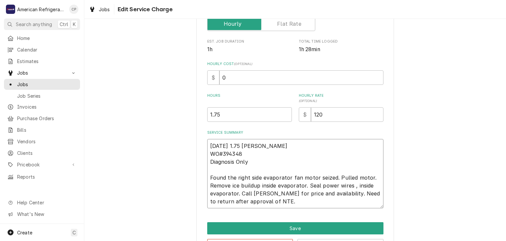
type textarea "x"
type textarea "6/17/25 1.75 Joe WO#394348 Diagnosis Only Found the right side evaporator fan m…"
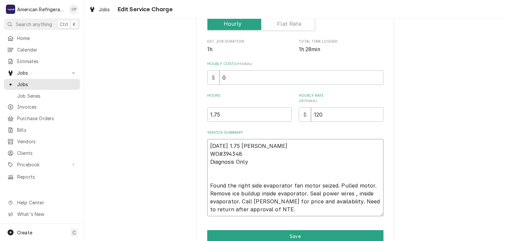
type textarea "x"
type textarea "6/17/25 1.75 Joe WO#394348 Diagnosis Only Found the right side evaporator fan m…"
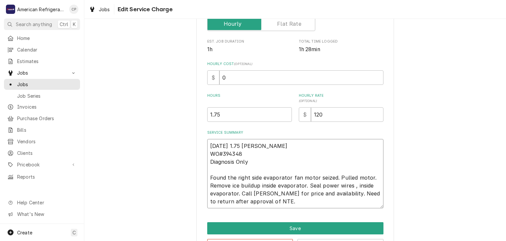
type textarea "x"
type textarea "6/17/25 1.75 Joe WO#394348 Diagnosis Only Found the right side evaporator fan m…"
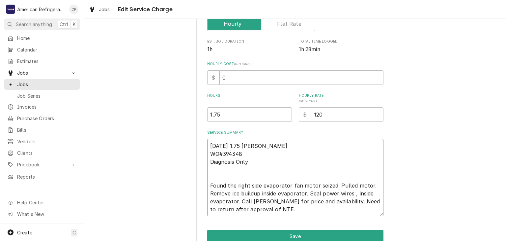
click at [243, 145] on textarea "6/17/25 1.75 Joe WO#394348 Diagnosis Only Found the right side evaporator fan m…" at bounding box center [295, 177] width 176 height 77
type textarea "x"
type textarea "6/17/25 1.75 Joe WO#394348 Diagnosis Only Found the right side evaporator fan m…"
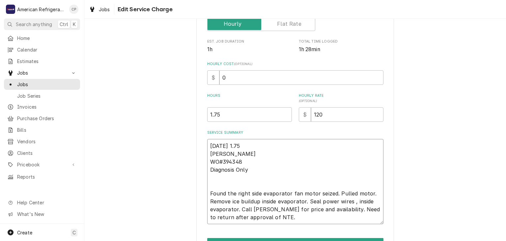
type textarea "x"
type textarea "6/17/25 1.75 Joe WO#394348 Diagnosis Only Found the right side evaporator fan m…"
type textarea "x"
type textarea "6/17/25 1.7 Joe WO#394348 Diagnosis Only Found the right side evaporator fan mo…"
type textarea "x"
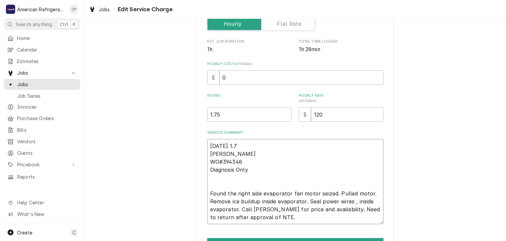
type textarea "6/17/25 1. Joe WO#394348 Diagnosis Only Found the right side evaporator fan mot…"
type textarea "x"
type textarea "6/17/25 1 Joe WO#394348 Diagnosis Only Found the right side evaporator fan moto…"
type textarea "x"
type textarea "6/17/25 Joe WO#394348 Diagnosis Only Found the right side evaporator fan motor …"
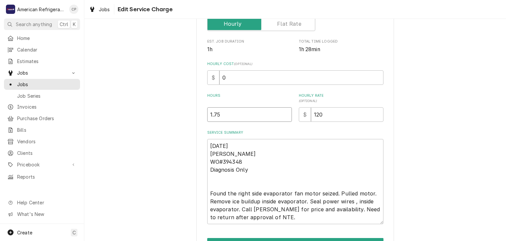
click at [239, 115] on input "1.75" at bounding box center [249, 114] width 85 height 15
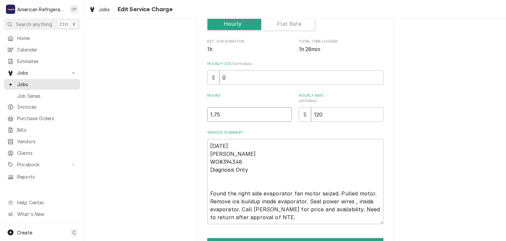
click at [239, 115] on input "1.75" at bounding box center [249, 114] width 85 height 15
type textarea "x"
type input "1.752"
click at [239, 115] on input "1.752" at bounding box center [249, 114] width 85 height 15
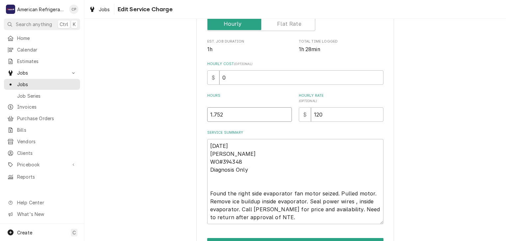
click at [239, 115] on input "1.752" at bounding box center [249, 114] width 85 height 15
type textarea "x"
type input "2"
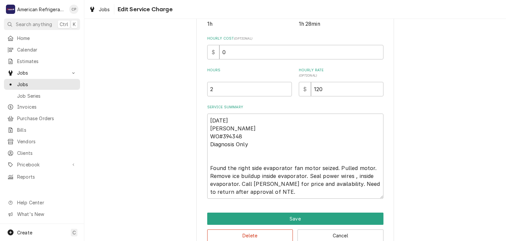
scroll to position [151, 0]
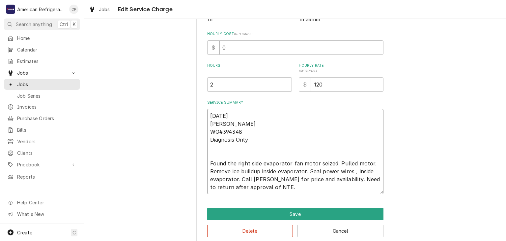
click at [246, 151] on textarea "6/17/25 Joe WO#394348 Diagnosis Only Found the right side evaporator fan motor …" at bounding box center [295, 151] width 176 height 85
type textarea "x"
type textarea "6/17/25 Joe WO#394348 Diagnosis Only Found the right side evaporator fan motor …"
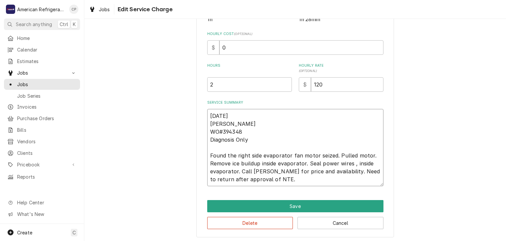
click at [262, 170] on textarea "6/17/25 Joe WO#394348 Diagnosis Only Found the right side evaporator fan motor …" at bounding box center [295, 147] width 176 height 77
type textarea "x"
type textarea "6/17/25 Joe WO#394348 Diagnosis Only Found the right side evaporator fan motor …"
type textarea "x"
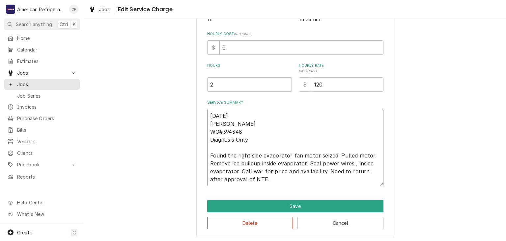
type textarea "6/17/25 Joe WO#394348 Diagnosis Only Found the right side evaporator fan motor …"
type textarea "x"
type textarea "6/17/25 Joe WO#394348 Diagnosis Only Found the right side evaporator fan motor …"
type textarea "x"
type textarea "6/17/25 Joe WO#394348 Diagnosis Only Found the right side evaporator fan motor …"
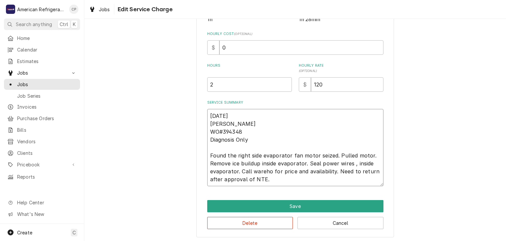
type textarea "x"
type textarea "6/17/25 Joe WO#394348 Diagnosis Only Found the right side evaporator fan motor …"
type textarea "x"
type textarea "6/17/25 Joe WO#394348 Diagnosis Only Found the right side evaporator fan motor …"
type textarea "x"
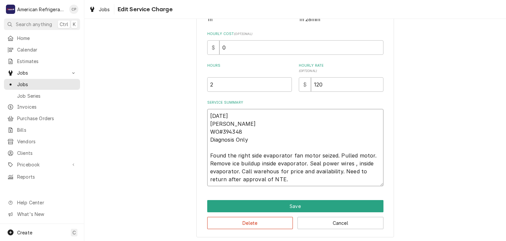
type textarea "6/17/25 Joe WO#394348 Diagnosis Only Found the right side evaporator fan motor …"
click at [295, 182] on textarea "6/17/25 Joe WO#394348 Diagnosis Only Found the right side evaporator fan motor …" at bounding box center [295, 147] width 176 height 77
type textarea "x"
type textarea "6/17/25 Joe WO#394348 Diagnosis Only Found the right side evaporator fan motor …"
type textarea "x"
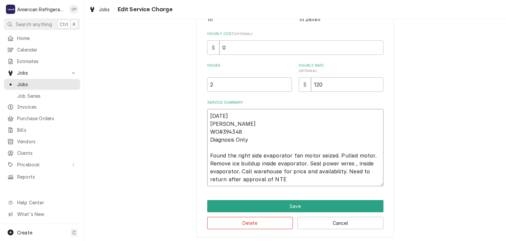
type textarea "6/17/25 Joe WO#394348 Diagnosis Only Found the right side evaporator fan motor …"
type textarea "x"
type textarea "6/17/25 Joe WO#394348 Diagnosis Only Found the right side evaporator fan motor …"
type textarea "x"
type textarea "6/17/25 Joe WO#394348 Diagnosis Only Found the right side evaporator fan motor …"
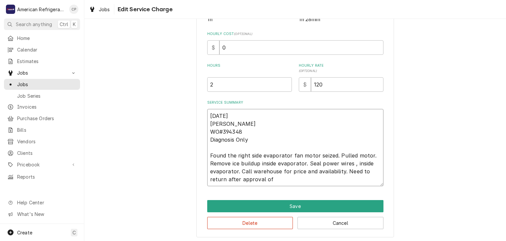
type textarea "x"
type textarea "6/17/25 Joe WO#394348 Diagnosis Only Found the right side evaporator fan motor …"
type textarea "x"
type textarea "6/17/25 Joe WO#394348 Diagnosis Only Found the right side evaporator fan motor …"
type textarea "x"
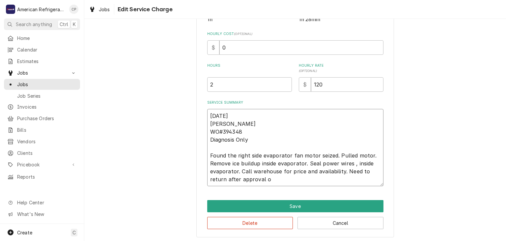
type textarea "6/17/25 Joe WO#394348 Diagnosis Only Found the right side evaporator fan motor …"
type textarea "x"
type textarea "6/17/25 Joe WO#394348 Diagnosis Only Found the right side evaporator fan motor …"
type textarea "x"
type textarea "6/17/25 Joe WO#394348 Diagnosis Only Found the right side evaporator fan motor …"
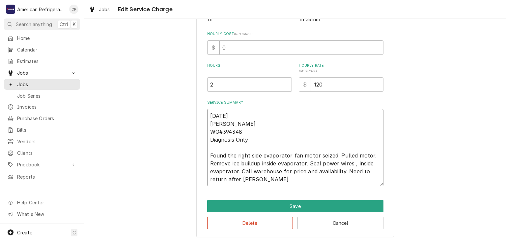
type textarea "x"
type textarea "6/17/25 Joe WO#394348 Diagnosis Only Found the right side evaporator fan motor …"
type textarea "x"
type textarea "6/17/25 Joe WO#394348 Diagnosis Only Found the right side evaporator fan motor …"
type textarea "x"
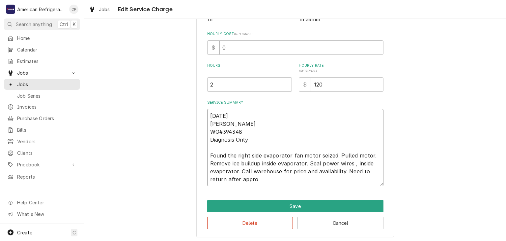
type textarea "6/17/25 Joe WO#394348 Diagnosis Only Found the right side evaporator fan motor …"
type textarea "x"
type textarea "6/17/25 Joe WO#394348 Diagnosis Only Found the right side evaporator fan motor …"
type textarea "x"
type textarea "6/17/25 Joe WO#394348 Diagnosis Only Found the right side evaporator fan motor …"
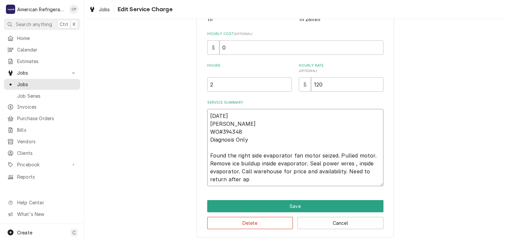
type textarea "x"
type textarea "6/17/25 Joe WO#394348 Diagnosis Only Found the right side evaporator fan motor …"
type textarea "x"
type textarea "6/17/25 Joe WO#394348 Diagnosis Only Found the right side evaporator fan motor …"
type textarea "x"
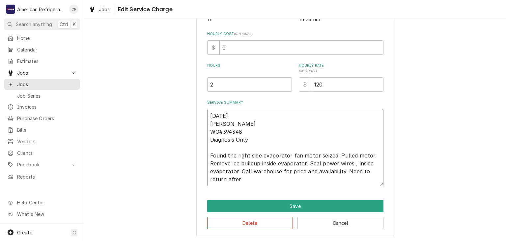
type textarea "6/17/25 Joe WO#394348 Diagnosis Only Found the right side evaporator fan motor …"
type textarea "x"
type textarea "6/17/25 Joe WO#394348 Diagnosis Only Found the right side evaporator fan motor …"
type textarea "x"
type textarea "6/17/25 Joe WO#394348 Diagnosis Only Found the right side evaporator fan motor …"
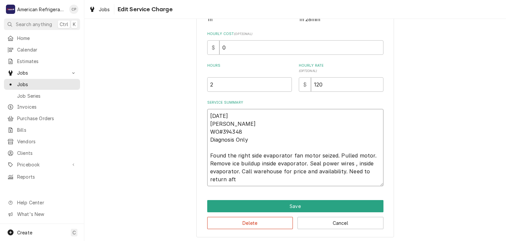
type textarea "x"
type textarea "6/17/25 Joe WO#394348 Diagnosis Only Found the right side evaporator fan motor …"
type textarea "x"
type textarea "6/17/25 Joe WO#394348 Diagnosis Only Found the right side evaporator fan motor …"
type textarea "x"
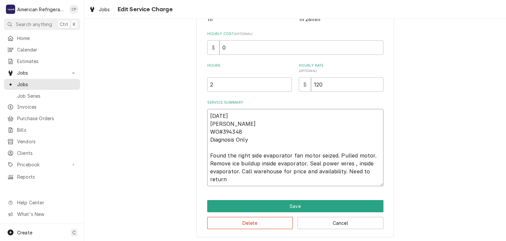
type textarea "6/17/25 Joe WO#394348 Diagnosis Only Found the right side evaporator fan motor …"
type textarea "x"
type textarea "6/17/25 Joe WO#394348 Diagnosis Only Found the right side evaporator fan motor …"
type textarea "x"
type textarea "6/17/25 Joe WO#394348 Diagnosis Only Found the right side evaporator fan motor …"
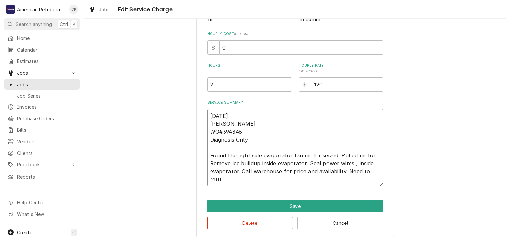
type textarea "x"
type textarea "6/17/25 Joe WO#394348 Diagnosis Only Found the right side evaporator fan motor …"
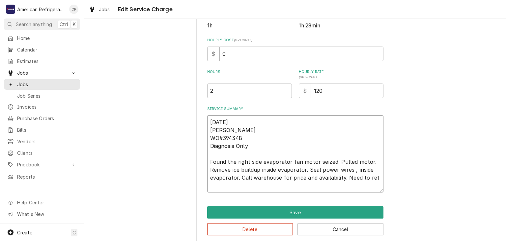
type textarea "x"
type textarea "6/17/25 Joe WO#394348 Diagnosis Only Found the right side evaporator fan motor …"
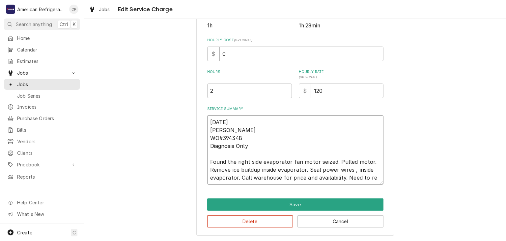
type textarea "x"
type textarea "6/17/25 Joe WO#394348 Diagnosis Only Found the right side evaporator fan motor …"
type textarea "x"
type textarea "6/17/25 Joe WO#394348 Diagnosis Only Found the right side evaporator fan motor …"
type textarea "x"
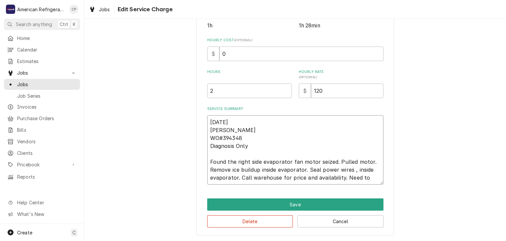
type textarea "6/17/25 Joe WO#394348 Diagnosis Only Found the right side evaporator fan motor …"
type textarea "x"
type textarea "6/17/25 Joe WO#394348 Diagnosis Only Found the right side evaporator fan motor …"
type textarea "x"
type textarea "6/17/25 Joe WO#394348 Diagnosis Only Found the right side evaporator fan motor …"
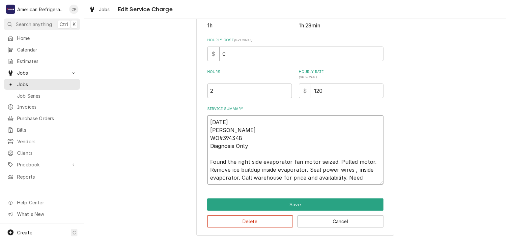
type textarea "x"
type textarea "6/17/25 Joe WO#394348 Diagnosis Only Found the right side evaporator fan motor …"
type textarea "x"
type textarea "6/17/25 Joe WO#394348 Diagnosis Only Found the right side evaporator fan motor …"
type textarea "x"
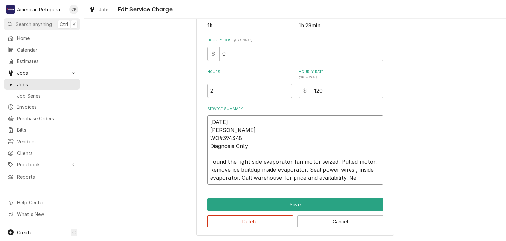
type textarea "6/17/25 Joe WO#394348 Diagnosis Only Found the right side evaporator fan motor …"
type textarea "x"
type textarea "6/17/25 Joe WO#394348 Diagnosis Only Found the right side evaporator fan motor …"
type textarea "x"
type textarea "6/17/25 Joe WO#394348 Diagnosis Only Found the right side evaporator fan motor …"
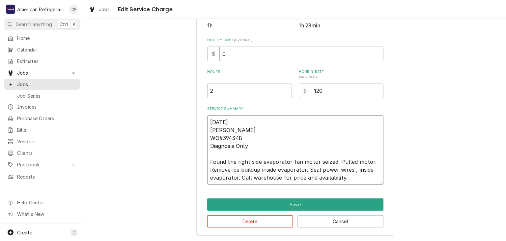
type textarea "x"
type textarea "6/17/25 Joe WO#394348 Diagnosis Only Found the right side evaporator fan motor …"
type textarea "x"
type textarea "6/17/25 Joe WO#394348 Diagnosis Only Found the right side evaporator fan motor …"
type textarea "x"
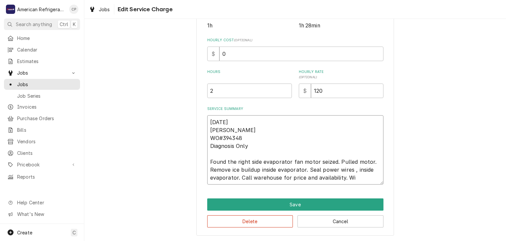
type textarea "6/17/25 Joe WO#394348 Diagnosis Only Found the right side evaporator fan motor …"
type textarea "x"
type textarea "6/17/25 Joe WO#394348 Diagnosis Only Found the right side evaporator fan motor …"
type textarea "x"
type textarea "6/17/25 Joe WO#394348 Diagnosis Only Found the right side evaporator fan motor …"
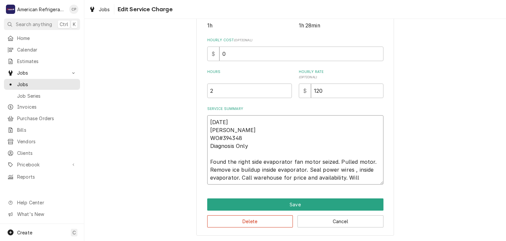
type textarea "x"
type textarea "6/17/25 Joe WO#394348 Diagnosis Only Found the right side evaporator fan motor …"
type textarea "x"
type textarea "6/17/25 Joe WO#394348 Diagnosis Only Found the right side evaporator fan motor …"
type textarea "x"
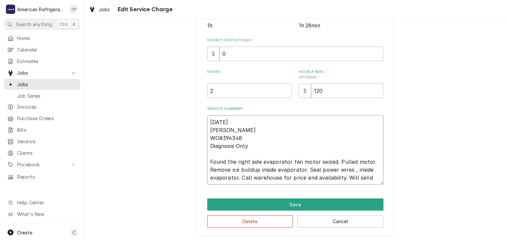
type textarea "6/17/25 Joe WO#394348 Diagnosis Only Found the right side evaporator fan motor …"
type textarea "x"
type textarea "6/17/25 Joe WO#394348 Diagnosis Only Found the right side evaporator fan motor …"
type textarea "x"
type textarea "6/17/25 Joe WO#394348 Diagnosis Only Found the right side evaporator fan motor …"
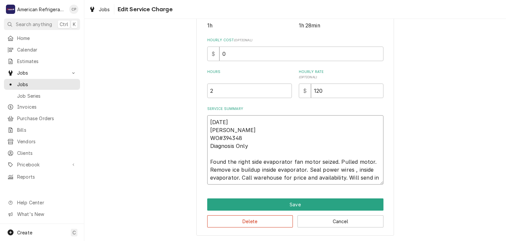
type textarea "x"
type textarea "6/17/25 Joe WO#394348 Diagnosis Only Found the right side evaporator fan motor …"
type textarea "x"
type textarea "6/17/25 Joe WO#394348 Diagnosis Only Found the right side evaporator fan motor …"
type textarea "x"
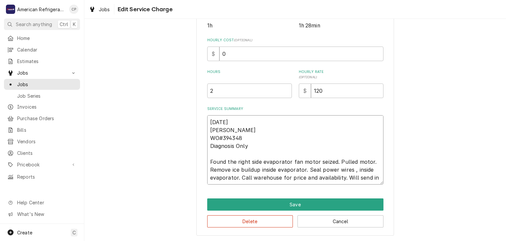
type textarea "6/17/25 Joe WO#394348 Diagnosis Only Found the right side evaporator fan motor …"
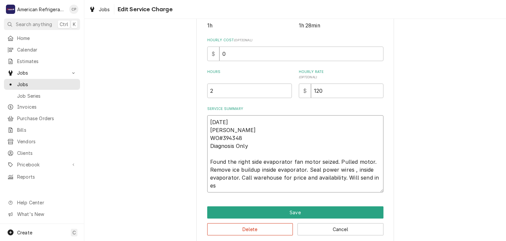
scroll to position [151, 0]
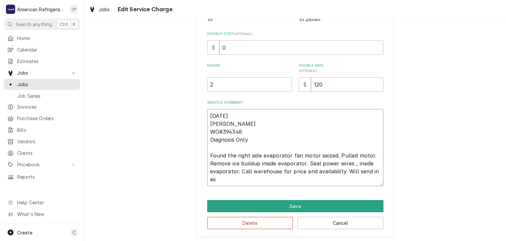
type textarea "x"
type textarea "6/17/25 Joe WO#394348 Diagnosis Only Found the right side evaporator fan motor …"
type textarea "x"
type textarea "6/17/25 Joe WO#394348 Diagnosis Only Found the right side evaporator fan motor …"
type textarea "x"
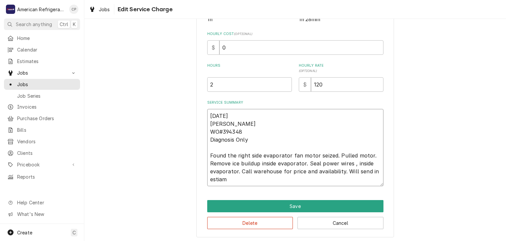
type textarea "6/17/25 Joe WO#394348 Diagnosis Only Found the right side evaporator fan motor …"
type textarea "x"
type textarea "6/17/25 Joe WO#394348 Diagnosis Only Found the right side evaporator fan motor …"
type textarea "x"
type textarea "6/17/25 Joe WO#394348 Diagnosis Only Found the right side evaporator fan motor …"
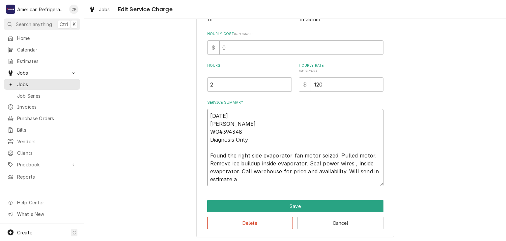
scroll to position [145, 0]
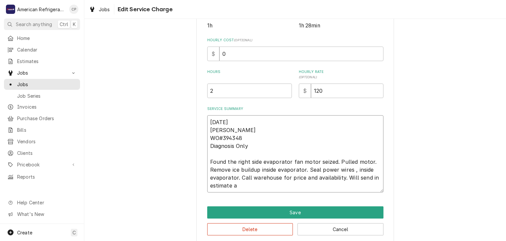
type textarea "x"
type textarea "6/17/25 Joe WO#394348 Diagnosis Only Found the right side evaporator fan motor …"
type textarea "x"
type textarea "6/17/25 Joe WO#394348 Diagnosis Only Found the right side evaporator fan motor …"
type textarea "x"
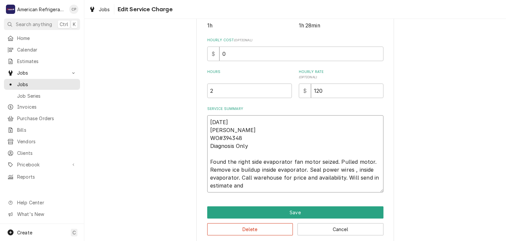
type textarea "6/17/25 Joe WO#394348 Diagnosis Only Found the right side evaporator fan motor …"
type textarea "x"
type textarea "6/17/25 Joe WO#394348 Diagnosis Only Found the right side evaporator fan motor …"
type textarea "x"
type textarea "6/17/25 Joe WO#394348 Diagnosis Only Found the right side evaporator fan motor …"
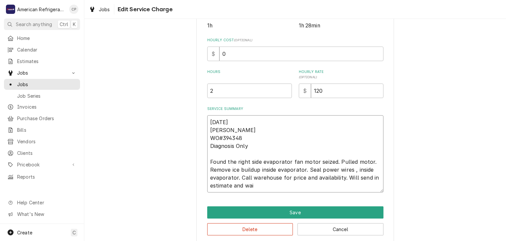
type textarea "x"
type textarea "6/17/25 Joe WO#394348 Diagnosis Only Found the right side evaporator fan motor …"
type textarea "x"
type textarea "6/17/25 Joe WO#394348 Diagnosis Only Found the right side evaporator fan motor …"
type textarea "x"
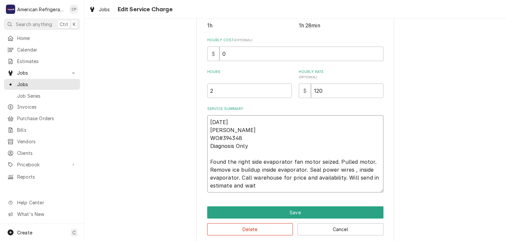
type textarea "6/17/25 Joe WO#394348 Diagnosis Only Found the right side evaporator fan motor …"
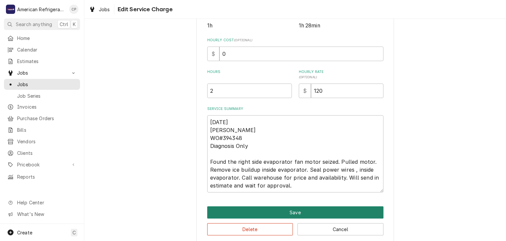
click button "Save" at bounding box center [295, 212] width 176 height 12
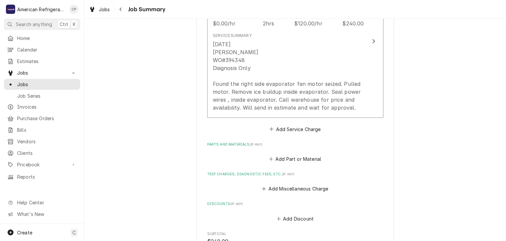
scroll to position [231, 0]
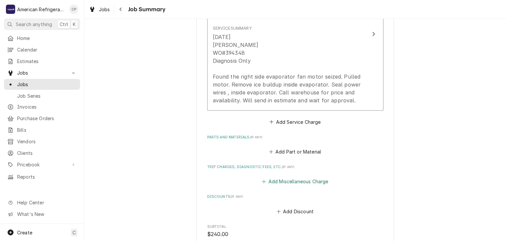
click at [285, 183] on button "Add Miscellaneous Charge" at bounding box center [295, 181] width 69 height 9
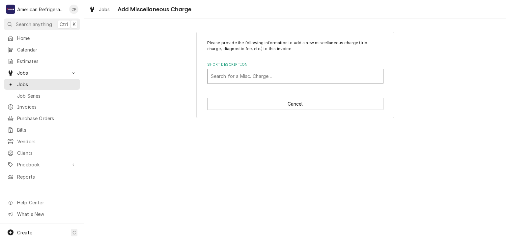
click at [246, 80] on div "Short Description" at bounding box center [295, 76] width 169 height 12
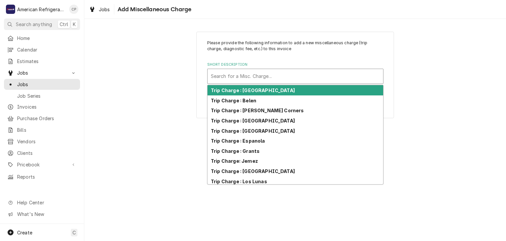
click at [249, 87] on strong "Trip Charge : Albuquerque" at bounding box center [253, 90] width 84 height 6
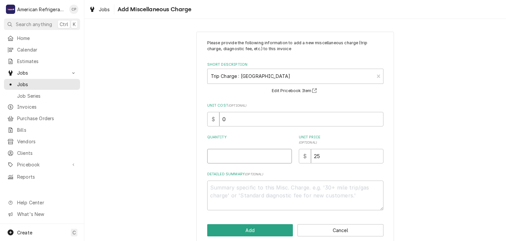
click at [225, 153] on input "Quantity" at bounding box center [249, 156] width 85 height 15
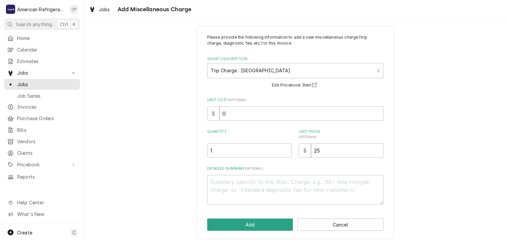
scroll to position [9, 0]
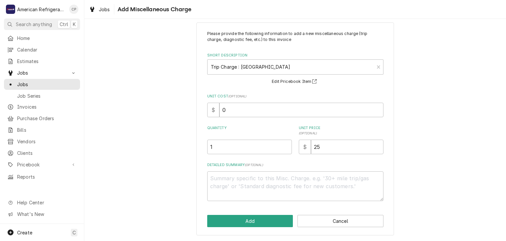
click at [244, 227] on div "Please provide the following information to add a new miscellaneous charge (tri…" at bounding box center [295, 128] width 198 height 213
click at [245, 220] on button "Add" at bounding box center [250, 221] width 86 height 12
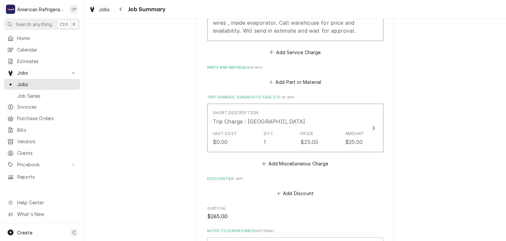
scroll to position [427, 0]
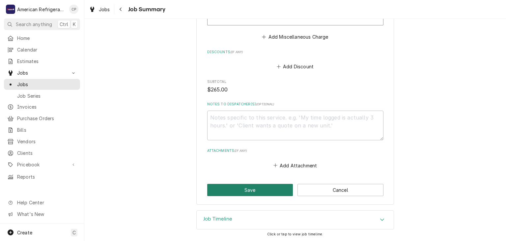
click at [252, 189] on button "Save" at bounding box center [250, 190] width 86 height 12
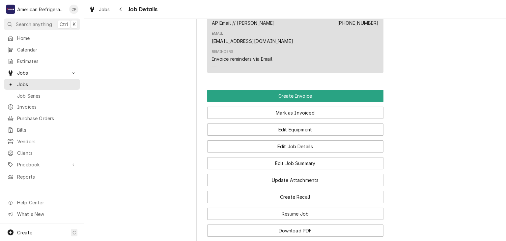
scroll to position [421, 0]
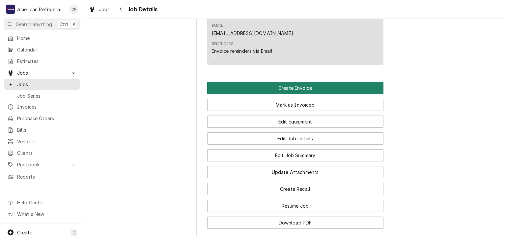
click at [262, 89] on button "Create Invoice" at bounding box center [295, 88] width 176 height 12
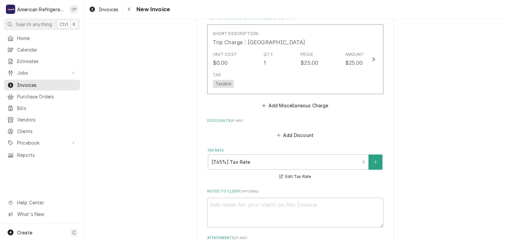
scroll to position [751, 0]
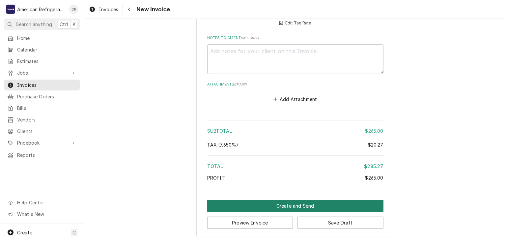
click at [262, 199] on button "Create and Send" at bounding box center [295, 205] width 176 height 12
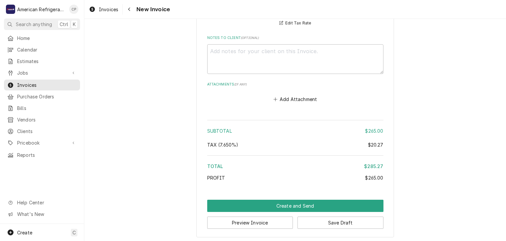
scroll to position [748, 0]
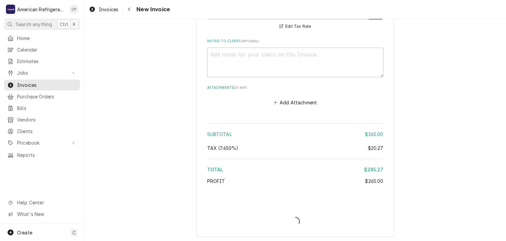
type textarea "x"
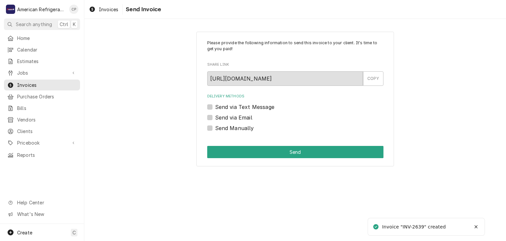
click at [220, 114] on label "Send via Email" at bounding box center [233, 117] width 37 height 8
click at [220, 114] on input "Send via Email" at bounding box center [303, 120] width 176 height 15
checkbox input "true"
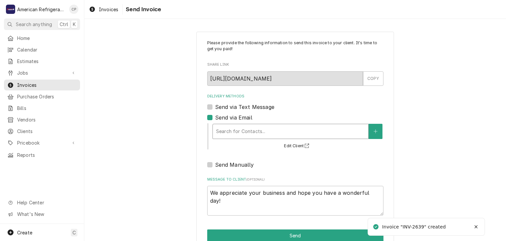
click at [229, 129] on div "Delivery Methods" at bounding box center [290, 131] width 149 height 12
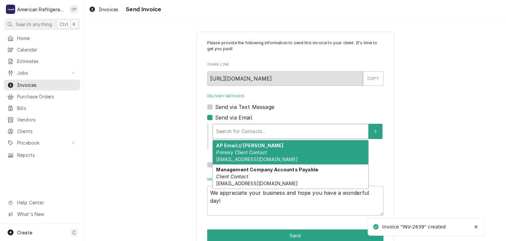
click at [234, 150] on em "Primary Client Contact" at bounding box center [241, 152] width 51 height 6
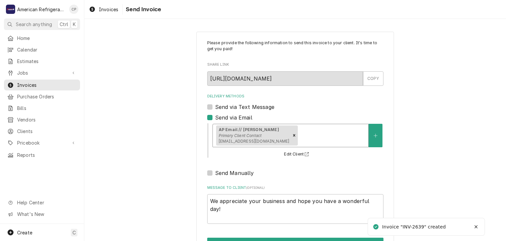
click at [314, 135] on div "Delivery Methods" at bounding box center [332, 135] width 66 height 12
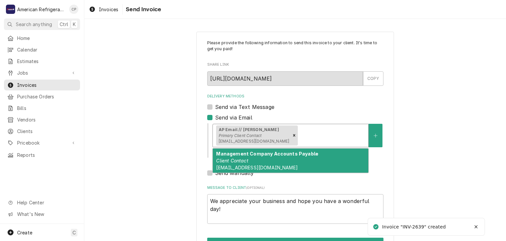
click at [283, 157] on div "Management Company Accounts Payable Client Contact invoices@86repairs.com" at bounding box center [291, 160] width 156 height 24
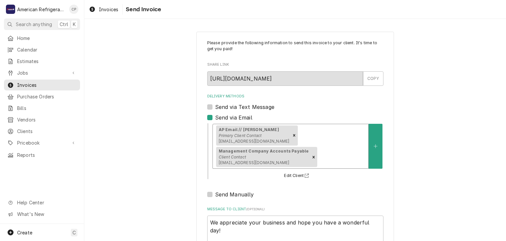
scroll to position [44, 0]
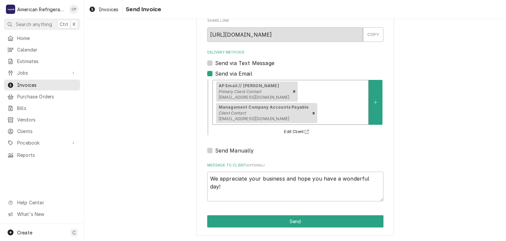
click at [245, 226] on div "Please provide the following information to send this invoice to your client. I…" at bounding box center [295, 112] width 198 height 248
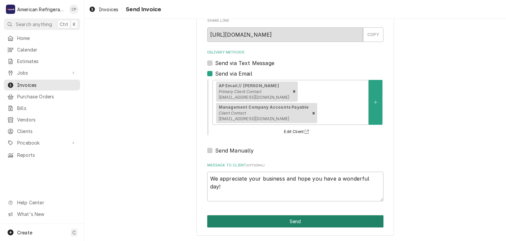
click at [239, 222] on button "Send" at bounding box center [295, 221] width 176 height 12
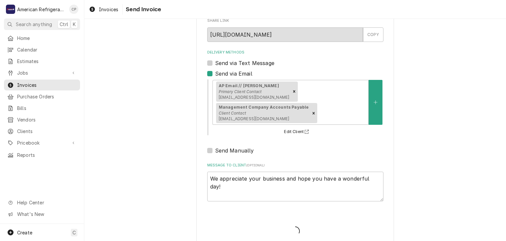
type textarea "x"
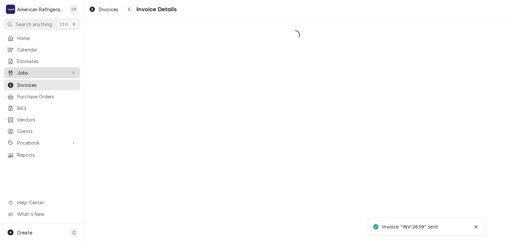
click at [51, 71] on span "Jobs" at bounding box center [42, 72] width 50 height 7
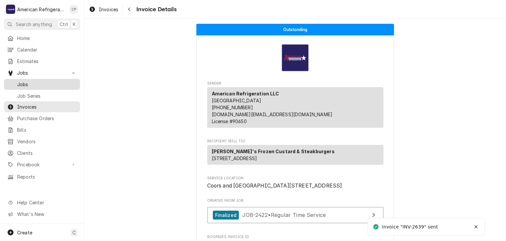
click at [51, 81] on span "Jobs" at bounding box center [47, 84] width 60 height 7
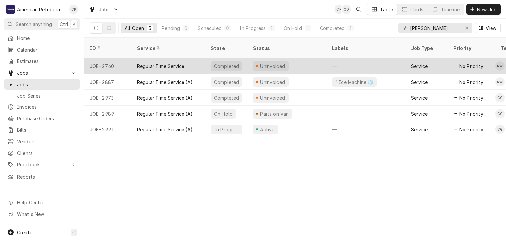
click at [194, 58] on div "Regular Time Service" at bounding box center [169, 66] width 74 height 16
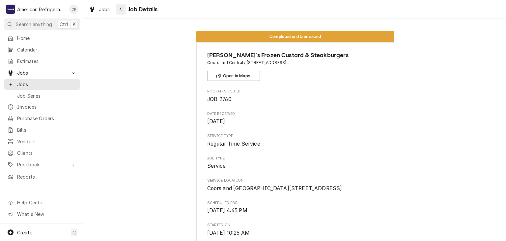
click at [122, 10] on icon "Navigate back" at bounding box center [120, 9] width 3 height 5
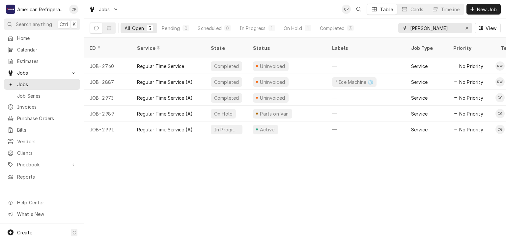
click at [443, 23] on input "[PERSON_NAME]" at bounding box center [434, 28] width 49 height 11
click at [443, 23] on input "Freddy coors" at bounding box center [434, 28] width 49 height 11
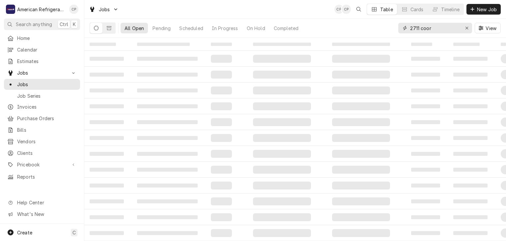
type input "2711 coors"
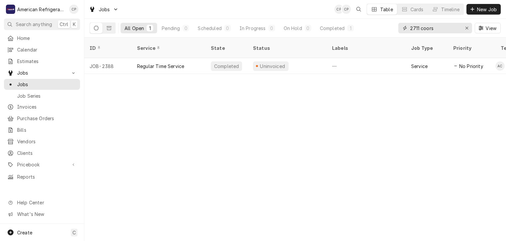
click at [437, 25] on input "2711 coors" at bounding box center [434, 28] width 49 height 11
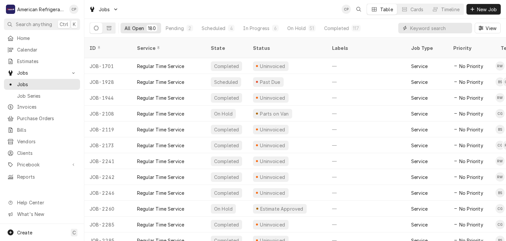
click at [428, 27] on input "Dynamic Content Wrapper" at bounding box center [439, 28] width 59 height 11
type input "sandia"
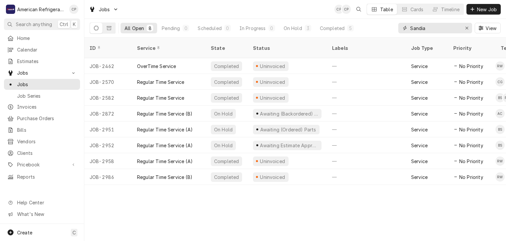
type input "Sandia"
click at [480, 10] on span "New Job" at bounding box center [487, 9] width 22 height 7
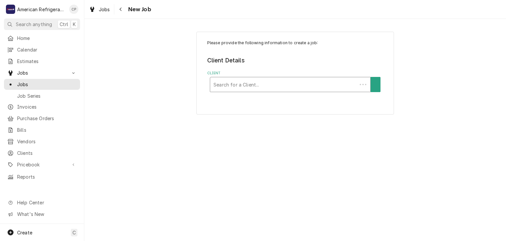
click at [241, 82] on div "Client" at bounding box center [284, 84] width 140 height 12
type input "bahama"
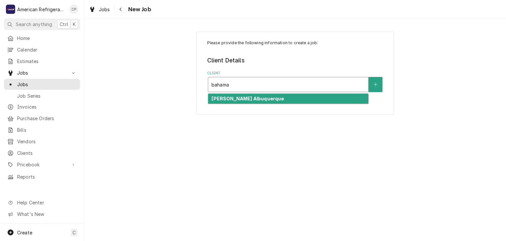
click at [239, 99] on strong "[PERSON_NAME] Albuquerque" at bounding box center [248, 99] width 73 height 6
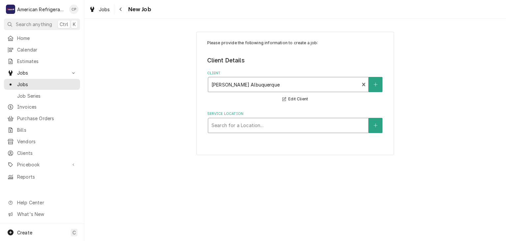
click at [230, 124] on div "Service Location" at bounding box center [289, 125] width 154 height 12
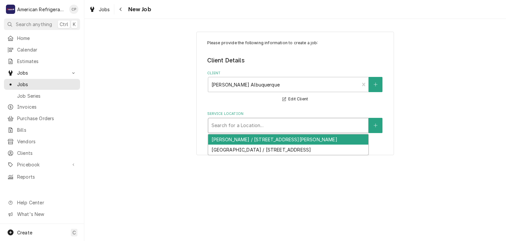
click at [231, 140] on div "[PERSON_NAME] / [STREET_ADDRESS][PERSON_NAME]" at bounding box center [288, 139] width 160 height 10
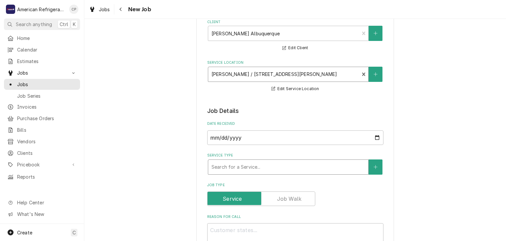
click at [252, 163] on div "Service Type" at bounding box center [289, 167] width 154 height 12
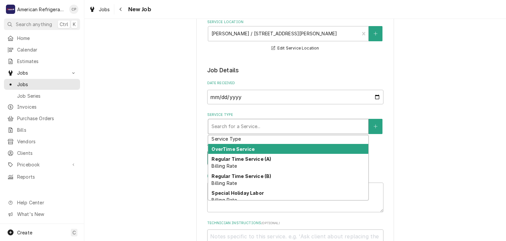
scroll to position [10, 0]
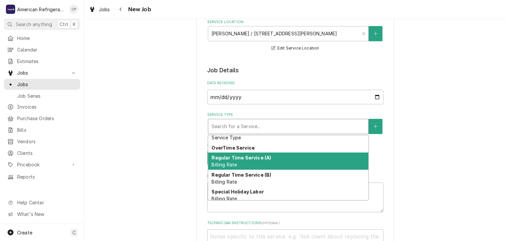
click at [254, 158] on strong "Regular Time Service (A)" at bounding box center [242, 158] width 60 height 6
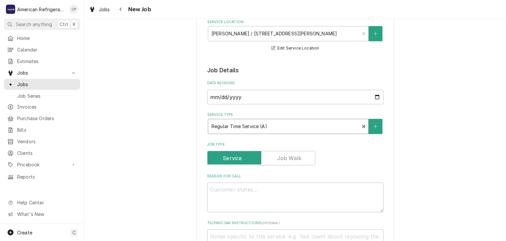
click at [265, 125] on div "Service Type" at bounding box center [284, 126] width 145 height 12
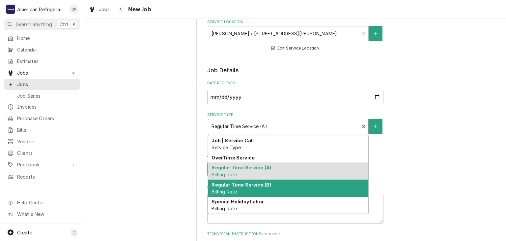
click at [263, 185] on strong "Regular Time Service (B)" at bounding box center [242, 185] width 60 height 6
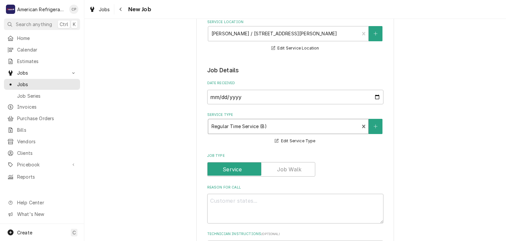
type textarea "x"
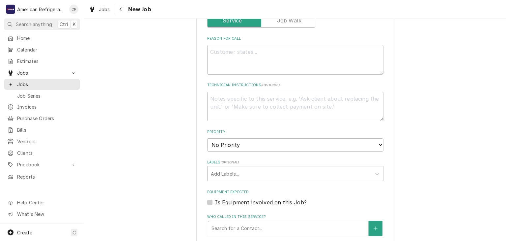
scroll to position [184, 0]
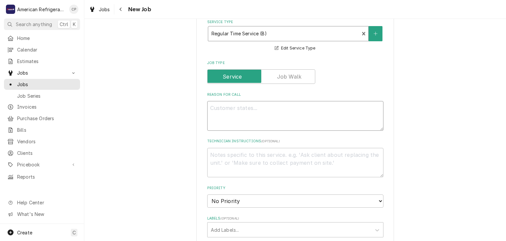
click at [239, 114] on textarea "Reason For Call" at bounding box center [295, 116] width 176 height 30
type textarea "P"
type textarea "x"
type textarea "Pr"
type textarea "x"
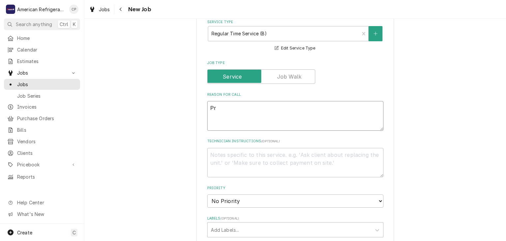
type textarea "Pre"
type textarea "x"
type textarea "Prev"
type textarea "x"
type textarea "Preven"
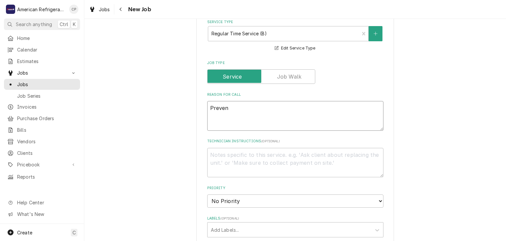
type textarea "x"
type textarea "Prevent"
type textarea "x"
type textarea "Preventi"
type textarea "x"
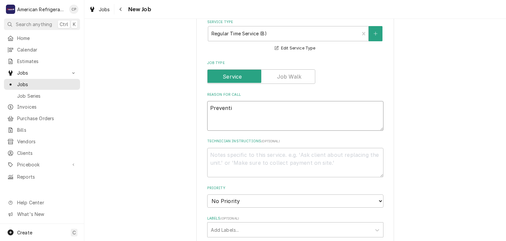
type textarea "Preventiv"
type textarea "x"
type textarea "Preventive"
type textarea "x"
type textarea "Preventive M"
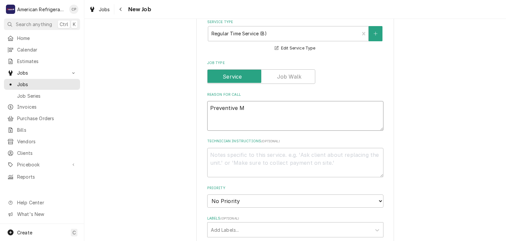
type textarea "x"
type textarea "Preventive Mai"
type textarea "x"
type textarea "Preventive Main"
type textarea "x"
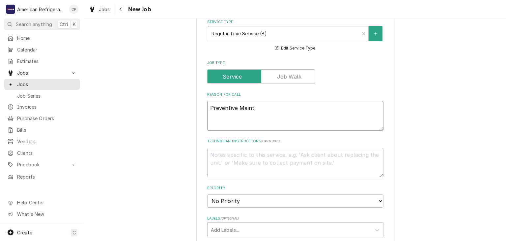
type textarea "Preventive Mainte"
type textarea "x"
type textarea "Preventive Mainten"
type textarea "x"
type textarea "Preventive Maintenacn"
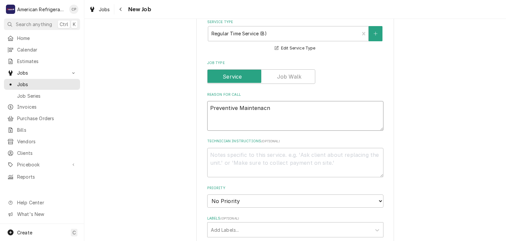
type textarea "x"
type textarea "Preventive Maintenacne"
type textarea "x"
type textarea "Preventive Maintenacne"
type textarea "x"
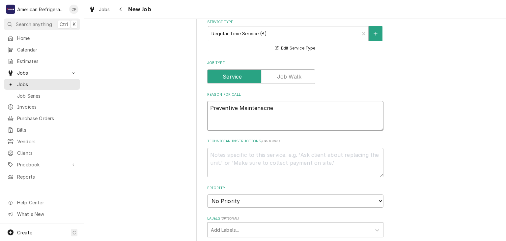
type textarea "Preventive Maintenacn"
type textarea "x"
type textarea "Preventive Maintena"
type textarea "x"
type textarea "Preventive Maintenan"
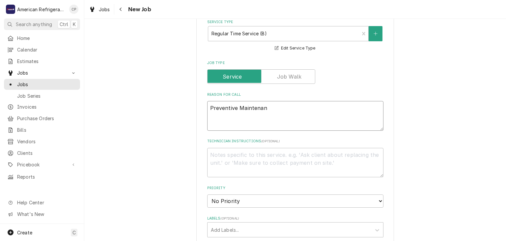
type textarea "x"
type textarea "Preventive Maintenanc"
type textarea "x"
type textarea "Preventive Maintenance"
type textarea "x"
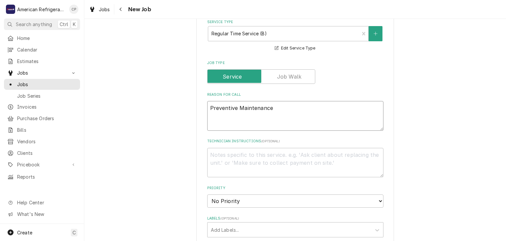
type textarea "Preventive Maintenance"
type textarea "x"
type textarea "Preventive Maintenance"
click at [257, 152] on textarea "Technician Instructions ( optional )" at bounding box center [295, 163] width 176 height 30
type textarea "x"
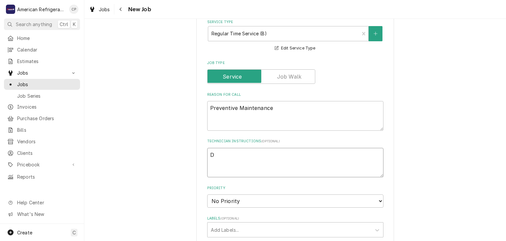
type textarea "Di"
type textarea "x"
type textarea "Dia"
type textarea "x"
type textarea "Diagn"
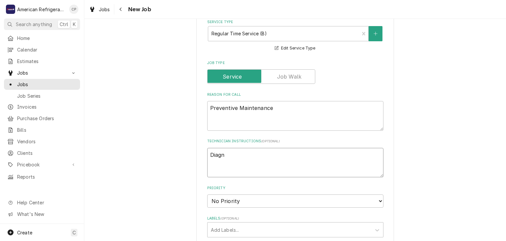
type textarea "x"
type textarea "Diagno"
type textarea "x"
type textarea "Diagnos"
type textarea "x"
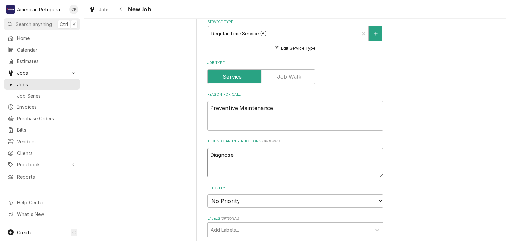
type textarea "Diagnose"
type textarea "x"
type textarea "Diagnose &"
type textarea "x"
type textarea "Diagnose & c"
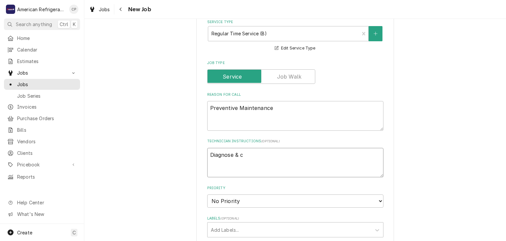
type textarea "x"
type textarea "Diagnose & cal"
type textarea "x"
type textarea "Diagnose & call"
type textarea "x"
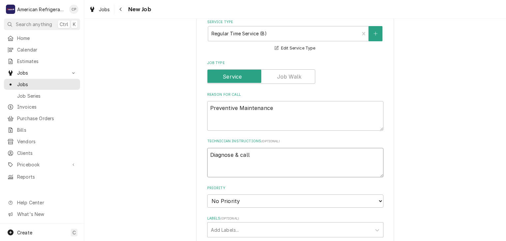
type textarea "Diagnose & call"
type textarea "x"
type textarea "Diagnose & call g"
type textarea "x"
type textarea "Diagnose & call gl"
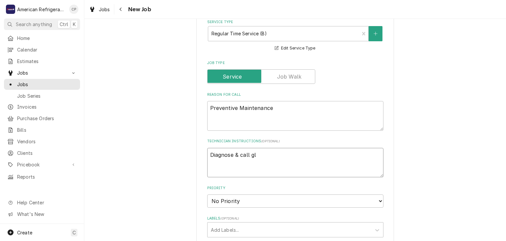
type textarea "x"
type textarea "Diagnose & call gle"
type textarea "x"
type textarea "Diagnose & call glen"
type textarea "x"
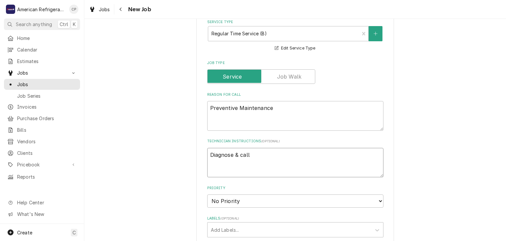
type textarea "Diagnose & call Glenn"
type textarea "x"
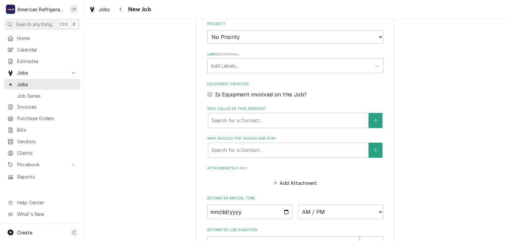
scroll to position [443, 0]
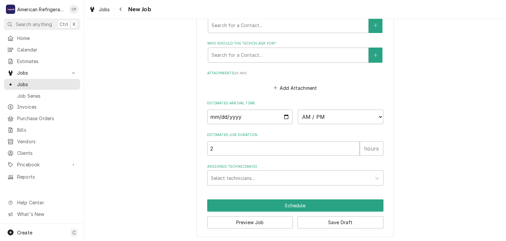
type textarea "Diagnose & call Glenn"
click at [287, 113] on input "Date" at bounding box center [250, 116] width 86 height 15
type textarea "x"
type input "2025-10-11"
click at [287, 117] on input "2025-10-11" at bounding box center [250, 116] width 86 height 15
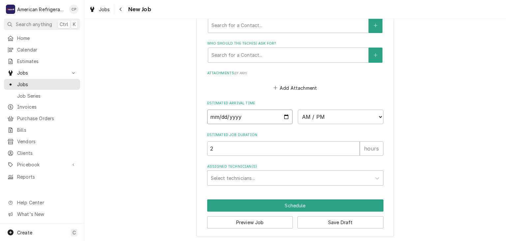
type textarea "x"
type input "2025-09-09"
type textarea "x"
click at [314, 114] on select "AM / PM 6:00 AM 6:15 AM 6:30 AM 6:45 AM 7:00 AM 7:15 AM 7:30 AM 7:45 AM 8:00 AM…" at bounding box center [341, 116] width 86 height 15
select select "12:00:00"
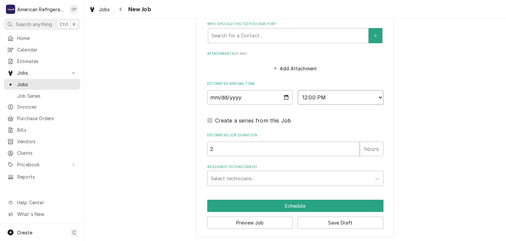
scroll to position [463, 0]
click at [272, 180] on div "Assigned Technician(s)" at bounding box center [289, 178] width 157 height 12
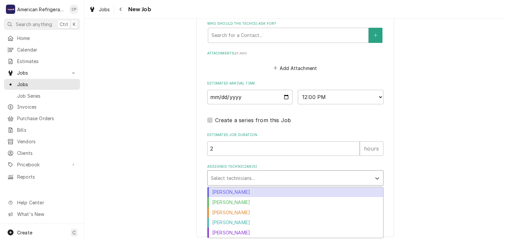
click at [264, 190] on div "Alvaro Cuenca" at bounding box center [296, 192] width 176 height 10
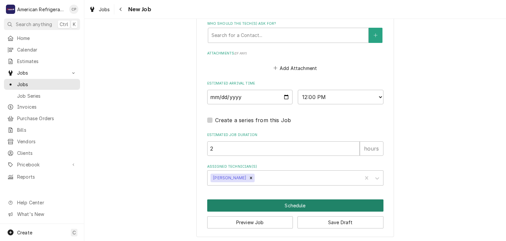
click at [266, 200] on button "Schedule" at bounding box center [295, 205] width 176 height 12
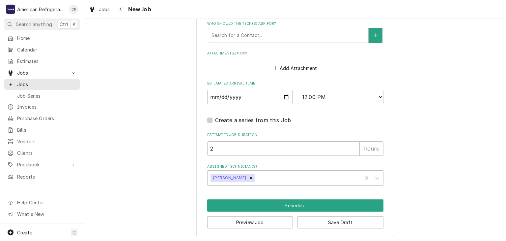
scroll to position [457, 0]
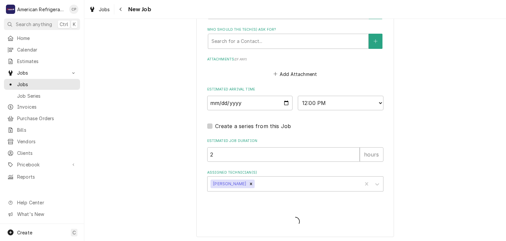
type textarea "x"
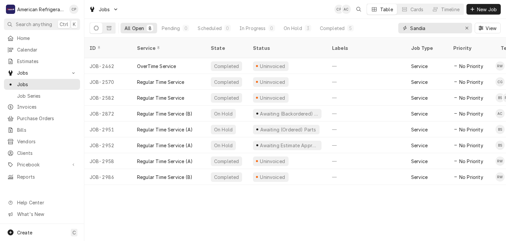
click at [436, 27] on input "Sandia" at bounding box center [434, 28] width 49 height 11
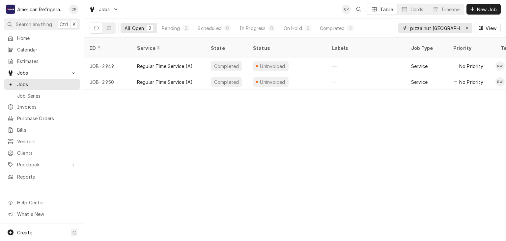
click at [433, 30] on input "pizza hut [GEOGRAPHIC_DATA]" at bounding box center [434, 28] width 49 height 11
type input "sandia"
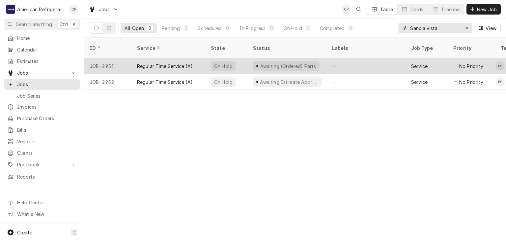
type input "Sandia vista"
click at [163, 63] on div "Regular Time Service (A)" at bounding box center [165, 66] width 56 height 7
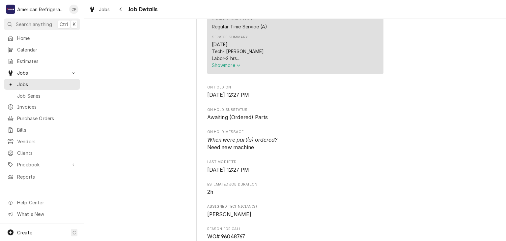
scroll to position [233, 0]
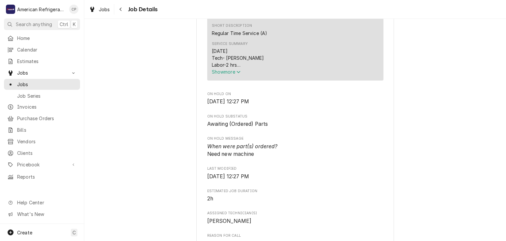
drag, startPoint x: 232, startPoint y: 79, endPoint x: 222, endPoint y: 86, distance: 12.9
click at [232, 75] on span "Show more" at bounding box center [226, 72] width 29 height 6
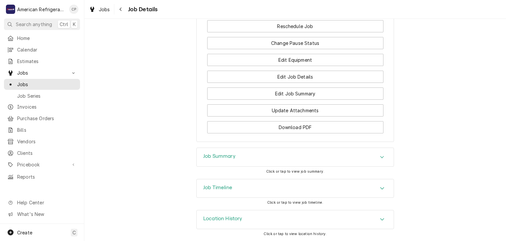
scroll to position [584, 0]
click at [246, 161] on div "Job Summary" at bounding box center [295, 157] width 197 height 18
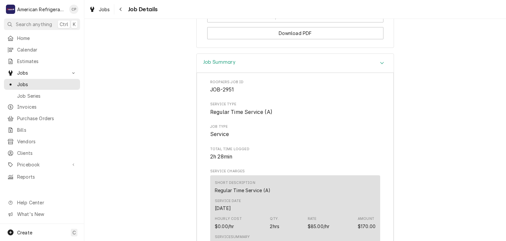
click at [256, 72] on div "Job Summary" at bounding box center [295, 63] width 197 height 19
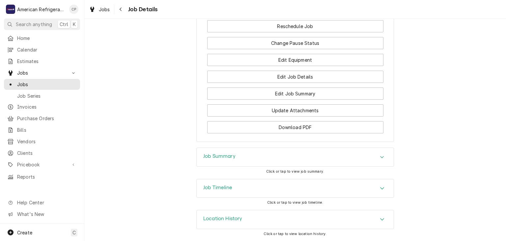
click at [251, 189] on div "Job Timeline" at bounding box center [295, 188] width 197 height 18
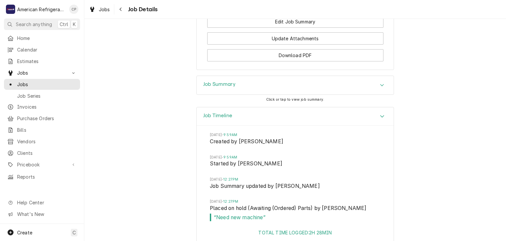
scroll to position [688, 0]
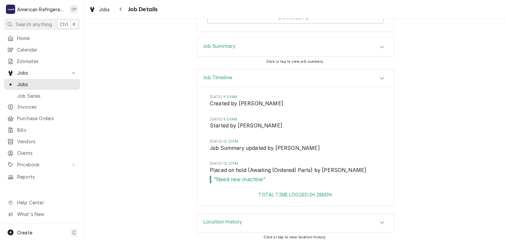
click at [250, 79] on div "Job Timeline" at bounding box center [295, 78] width 197 height 19
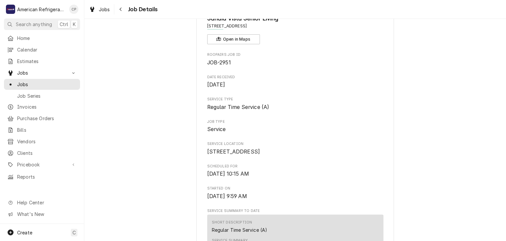
scroll to position [35, 0]
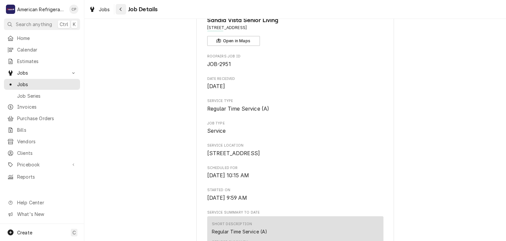
click at [121, 12] on div "Navigate back" at bounding box center [121, 9] width 7 height 7
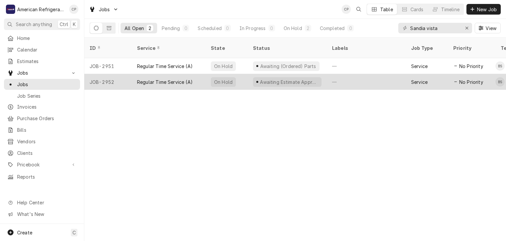
click at [156, 78] on div "Regular Time Service (A)" at bounding box center [165, 81] width 56 height 7
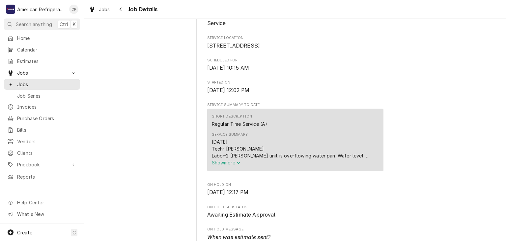
scroll to position [215, 0]
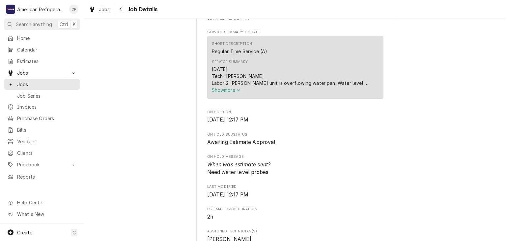
drag, startPoint x: 240, startPoint y: 98, endPoint x: 226, endPoint y: 101, distance: 13.8
click at [239, 92] on icon "Service Summary" at bounding box center [239, 90] width 4 height 5
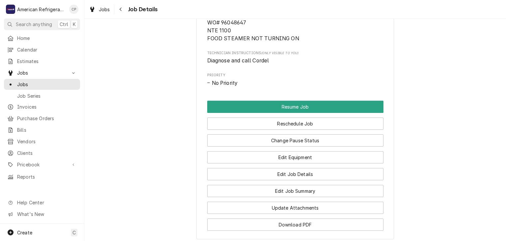
scroll to position [486, 0]
